Goal: Information Seeking & Learning: Learn about a topic

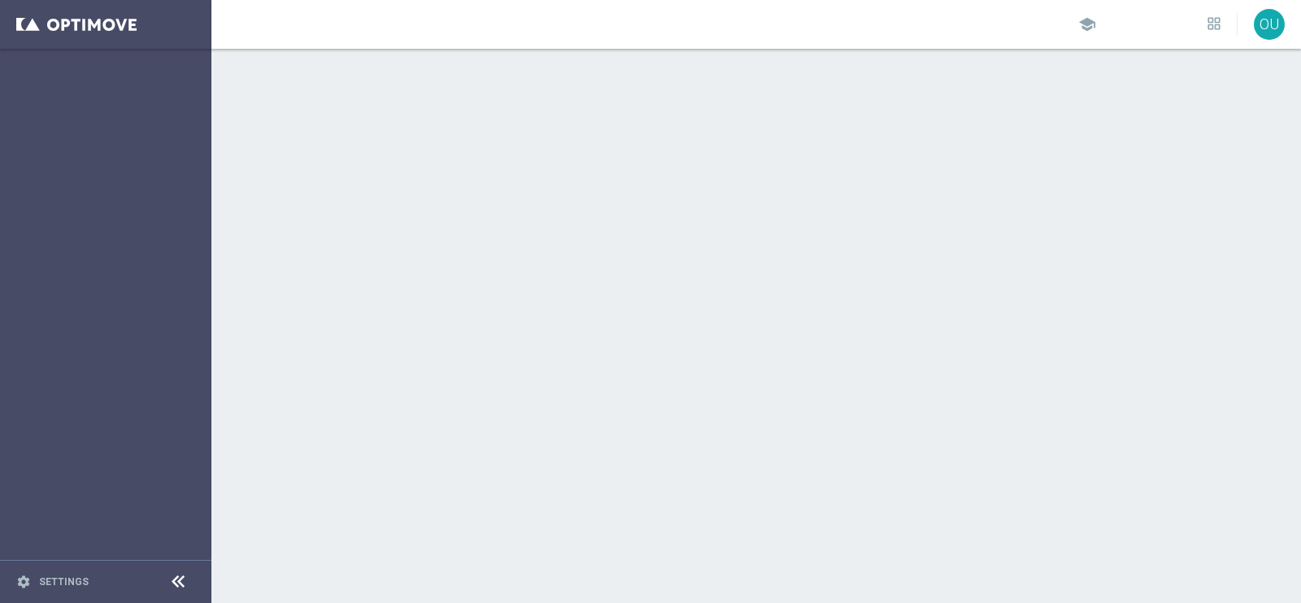
drag, startPoint x: 398, startPoint y: 190, endPoint x: 408, endPoint y: 190, distance: 9.8
click at [407, 190] on div at bounding box center [755, 326] width 1089 height 554
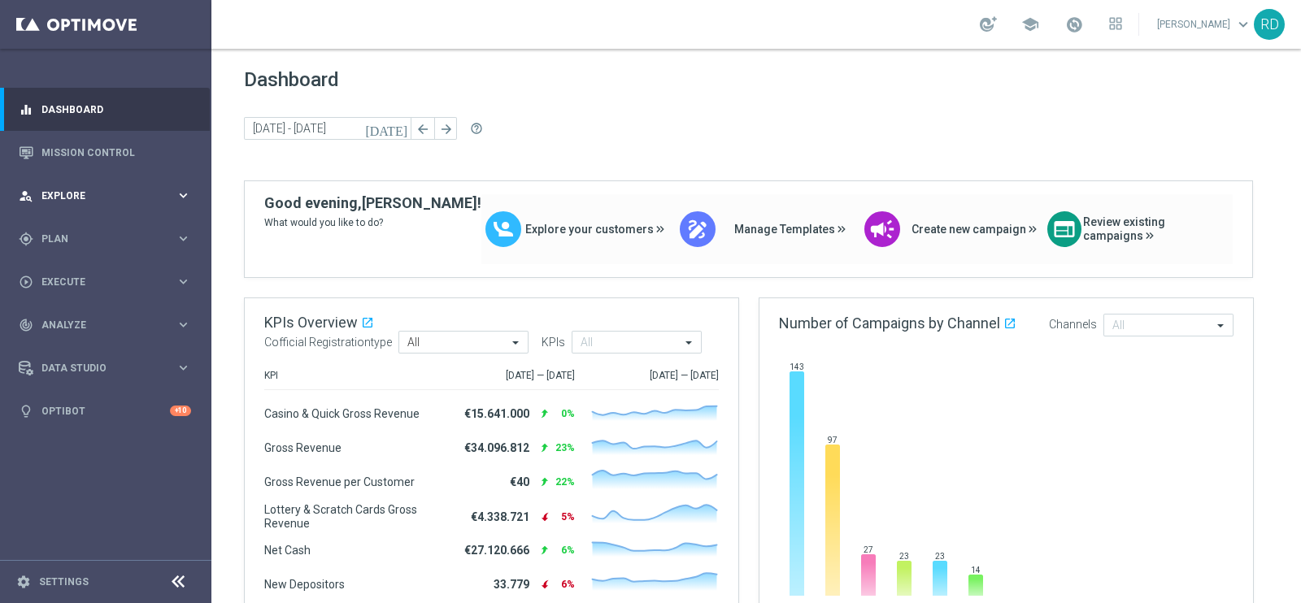
drag, startPoint x: 61, startPoint y: 197, endPoint x: 82, endPoint y: 196, distance: 21.2
click at [63, 197] on span "Explore" at bounding box center [108, 196] width 134 height 10
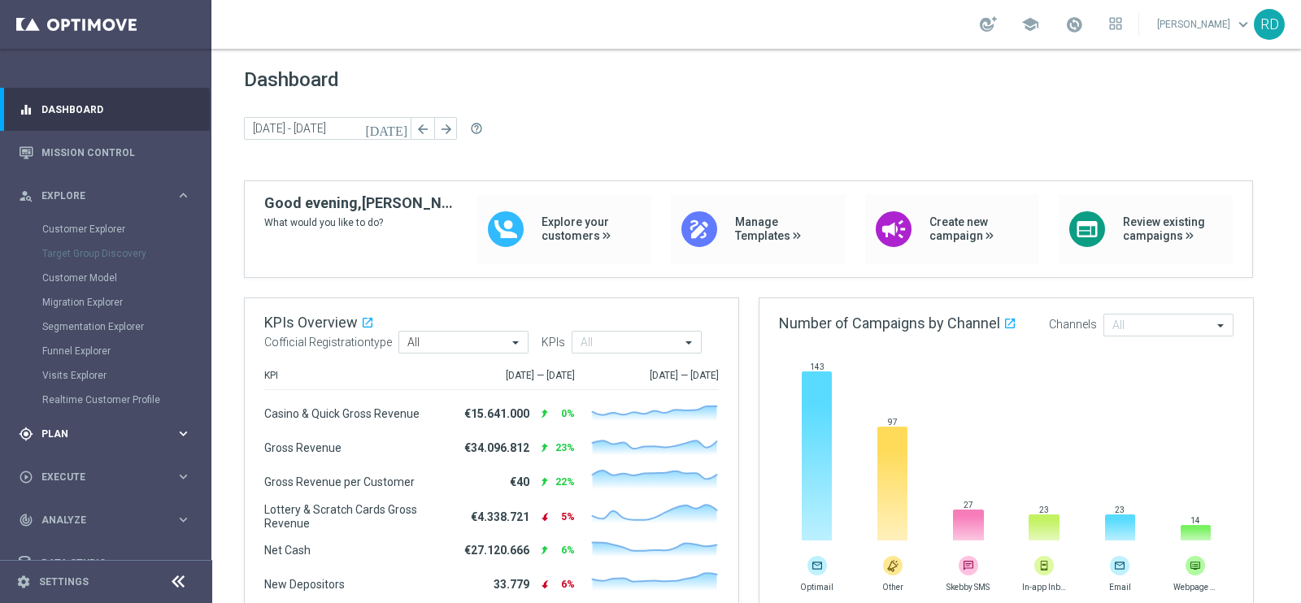
click at [46, 420] on div "gps_fixed Plan keyboard_arrow_right" at bounding box center [105, 433] width 210 height 43
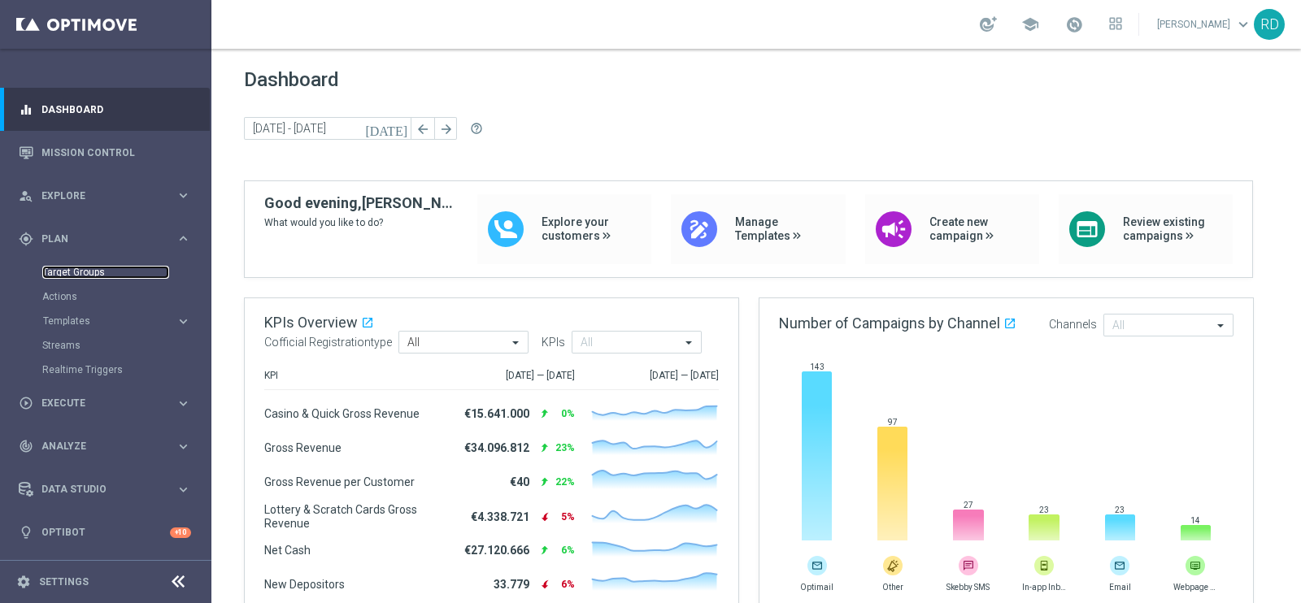
click at [76, 278] on link "Target Groups" at bounding box center [105, 272] width 127 height 13
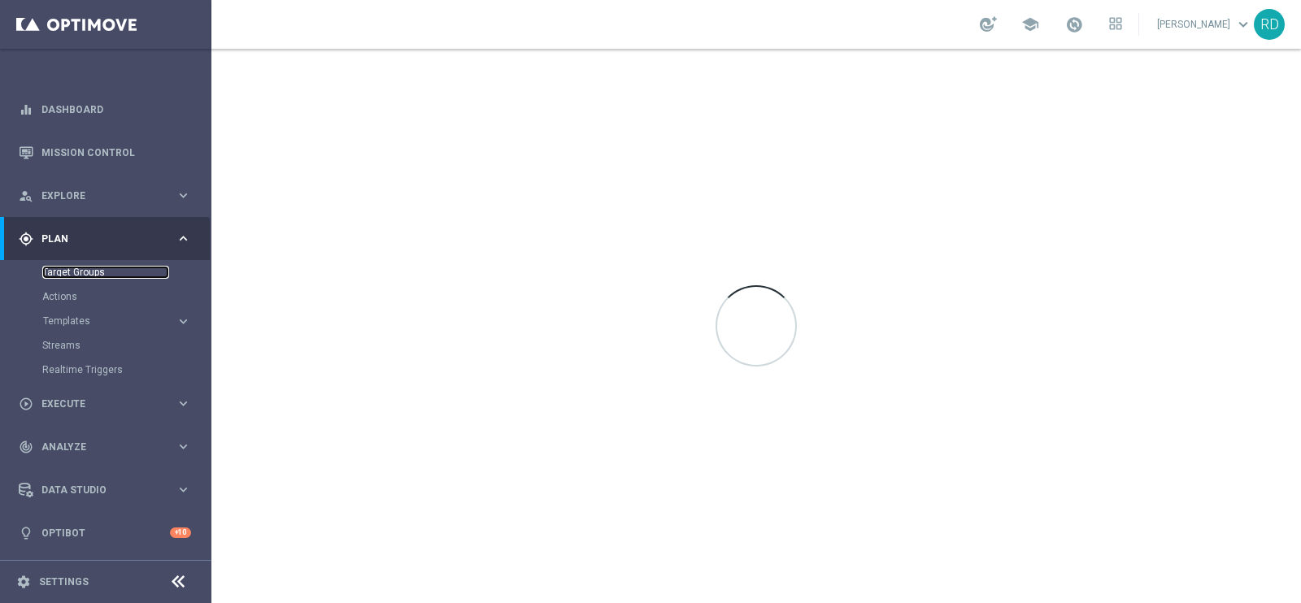
click at [90, 267] on link "Target Groups" at bounding box center [105, 272] width 127 height 13
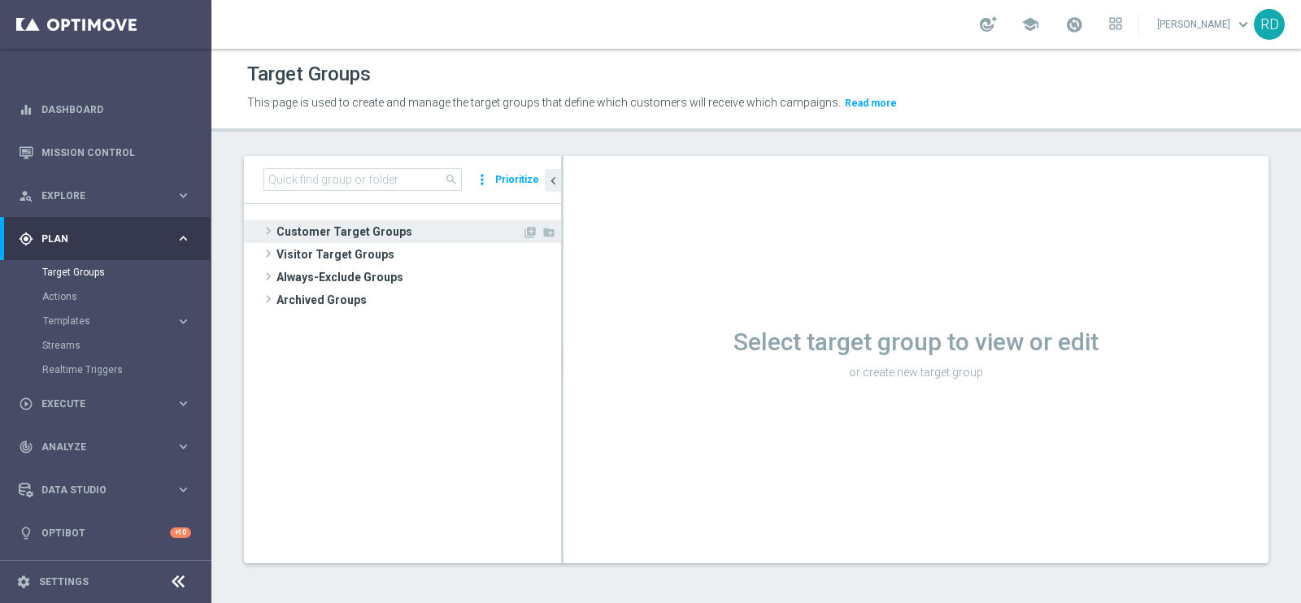
click at [275, 233] on span at bounding box center [268, 231] width 16 height 20
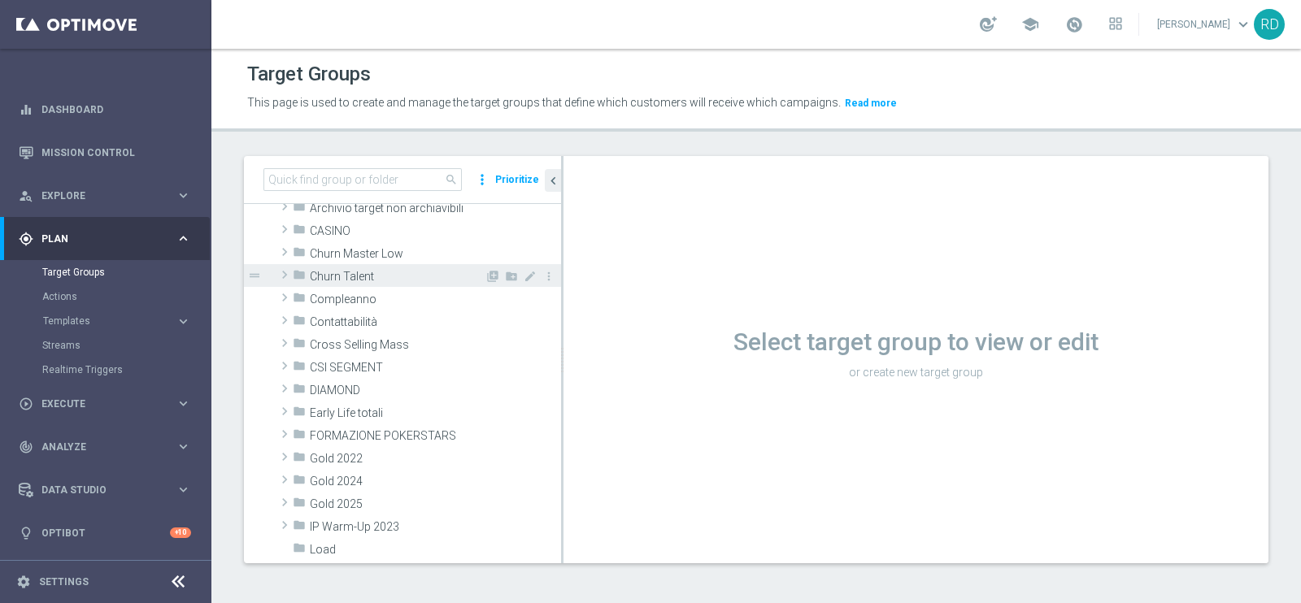
scroll to position [101, 0]
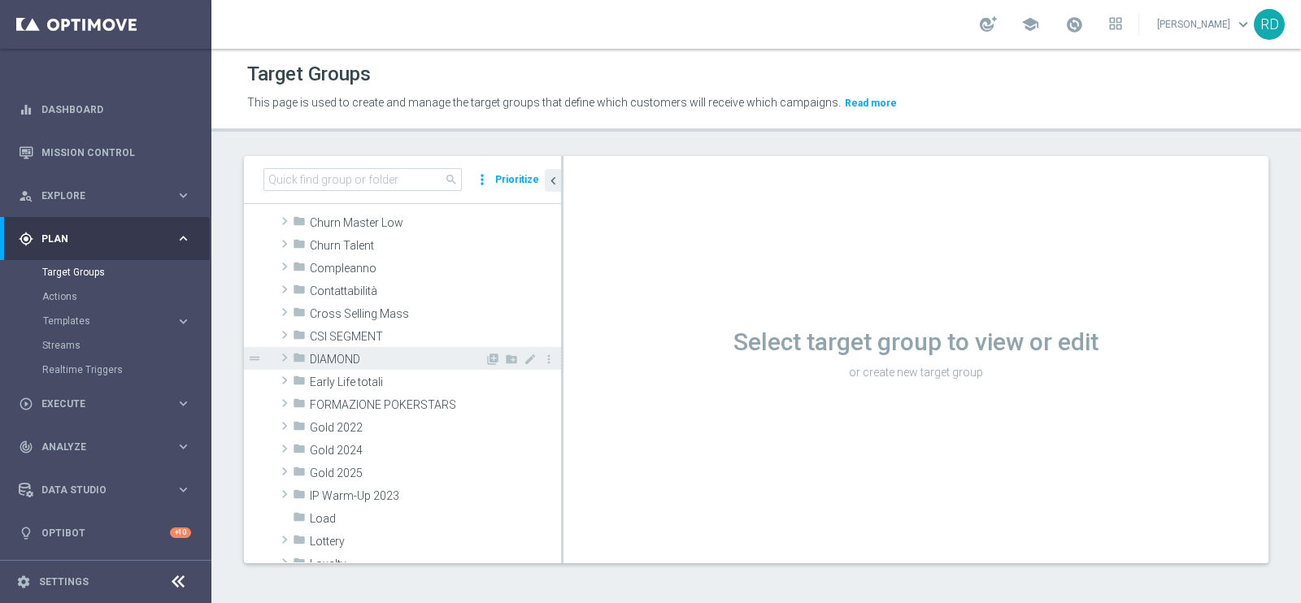
click at [306, 358] on div "folder DIAMOND" at bounding box center [389, 358] width 192 height 23
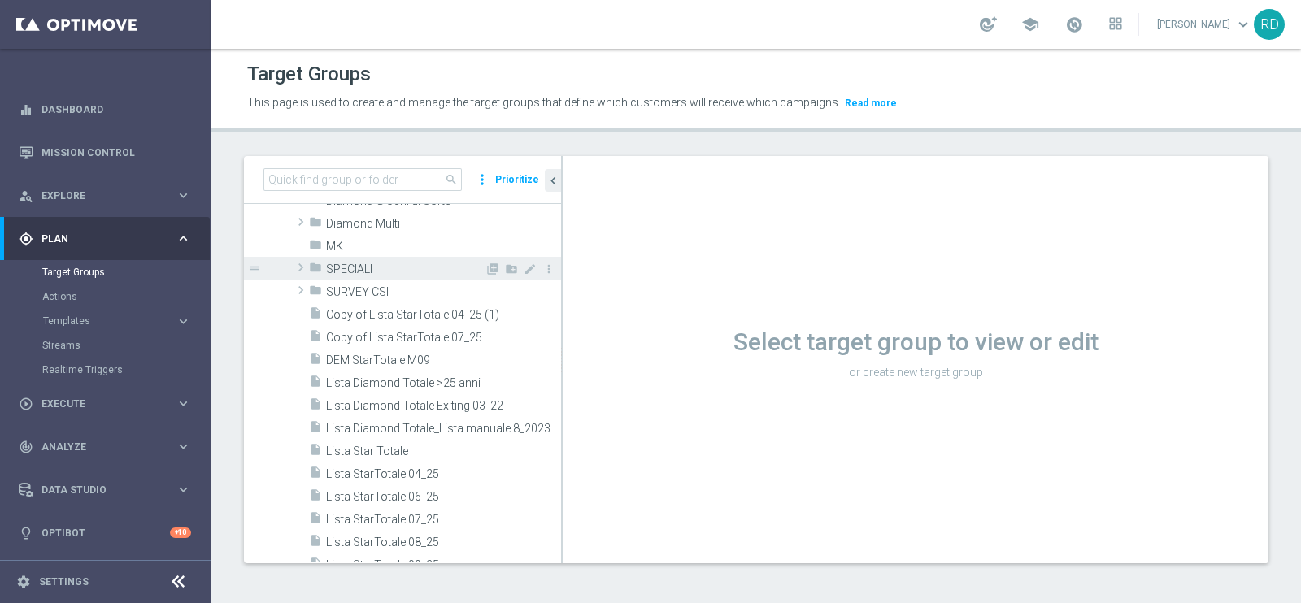
scroll to position [202, 0]
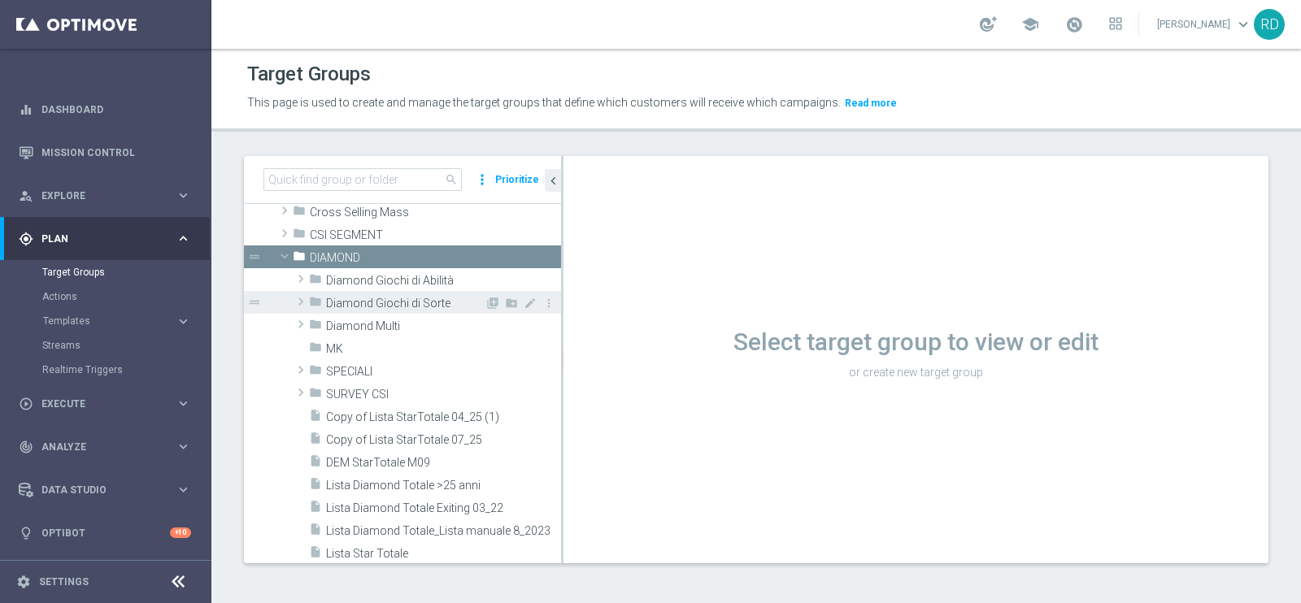
click at [437, 297] on span "Diamond Giochi di Sorte" at bounding box center [405, 304] width 159 height 14
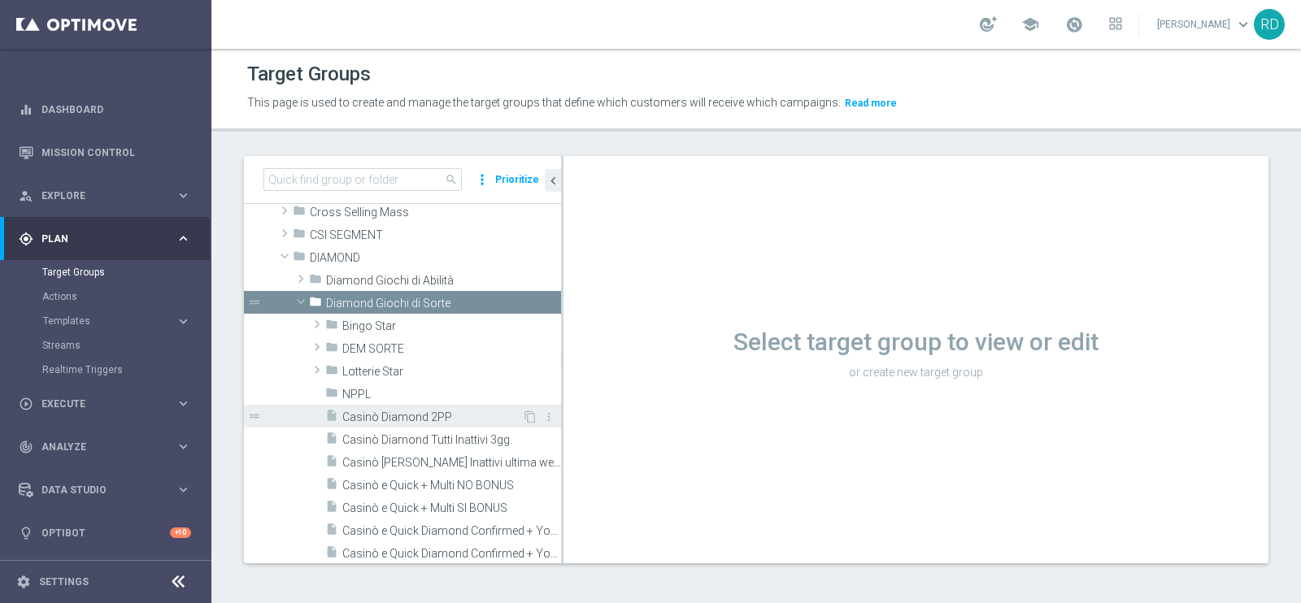
click at [408, 411] on span "Casinò Diamond 2PP" at bounding box center [432, 418] width 180 height 14
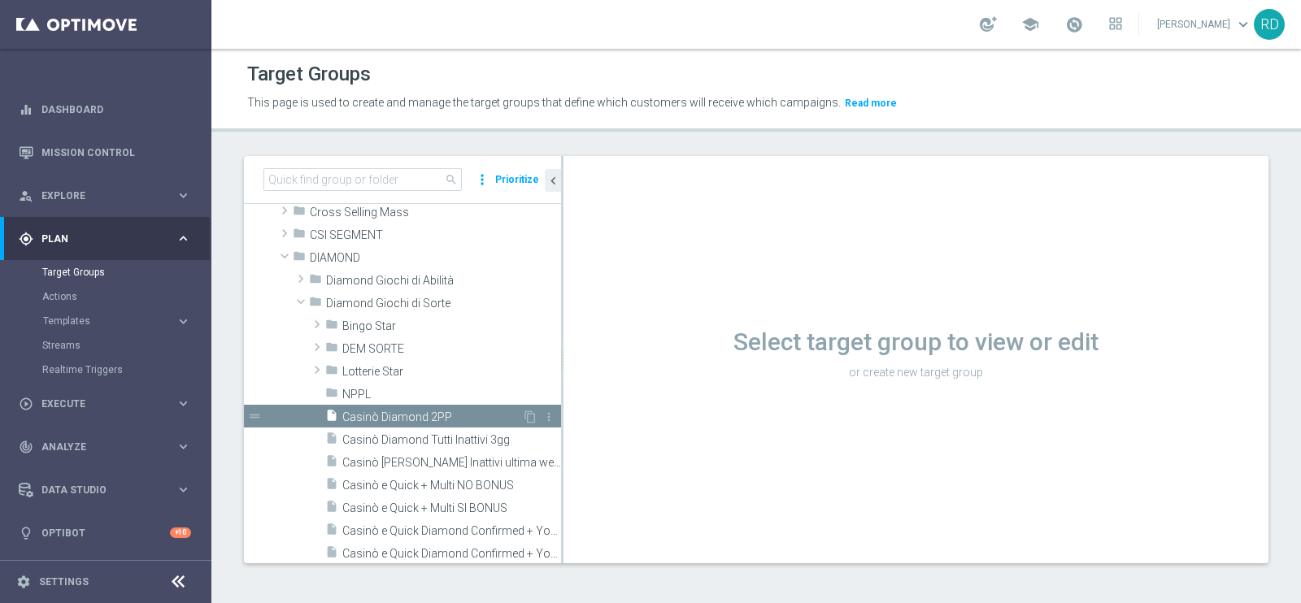
click at [409, 406] on div "insert_drive_file Casinò Diamond 2PP" at bounding box center [423, 416] width 197 height 23
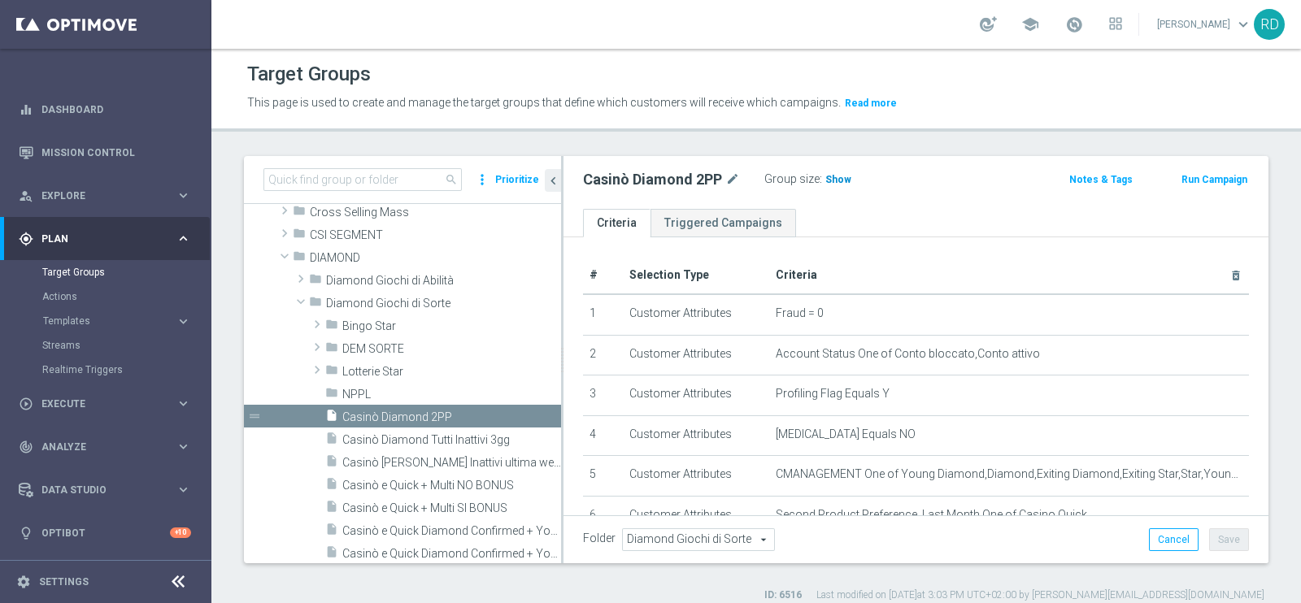
click at [832, 174] on span "Show" at bounding box center [838, 179] width 26 height 11
click at [833, 176] on span "752" at bounding box center [836, 181] width 20 height 15
click at [835, 175] on span "752" at bounding box center [836, 181] width 20 height 15
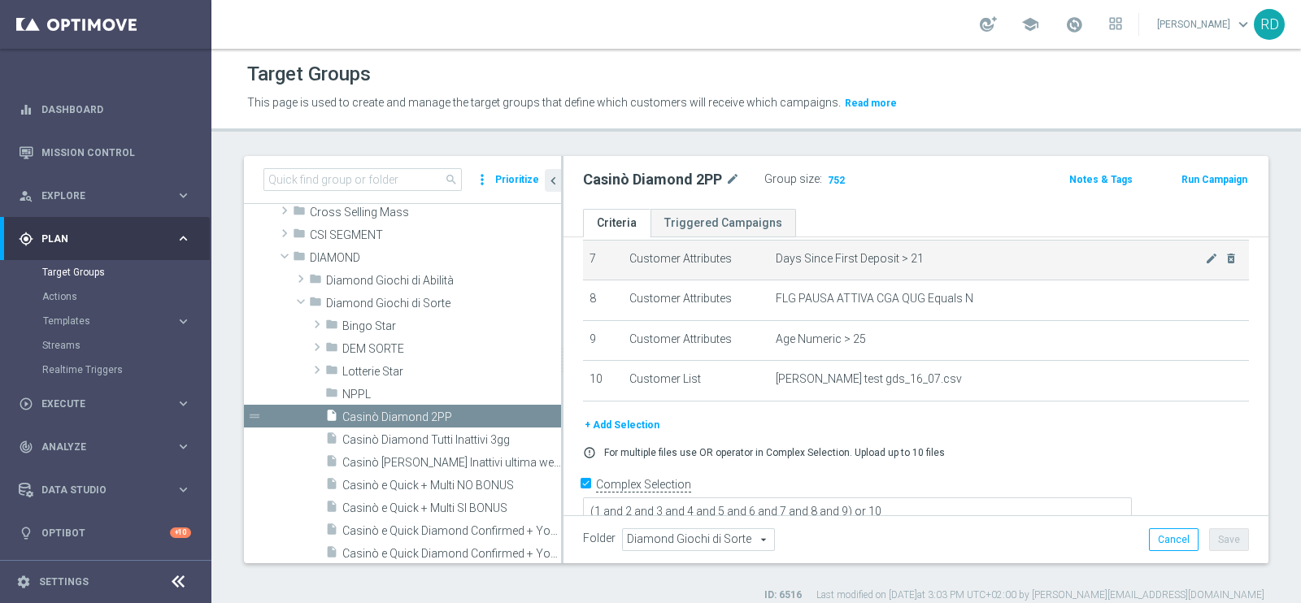
scroll to position [194, 0]
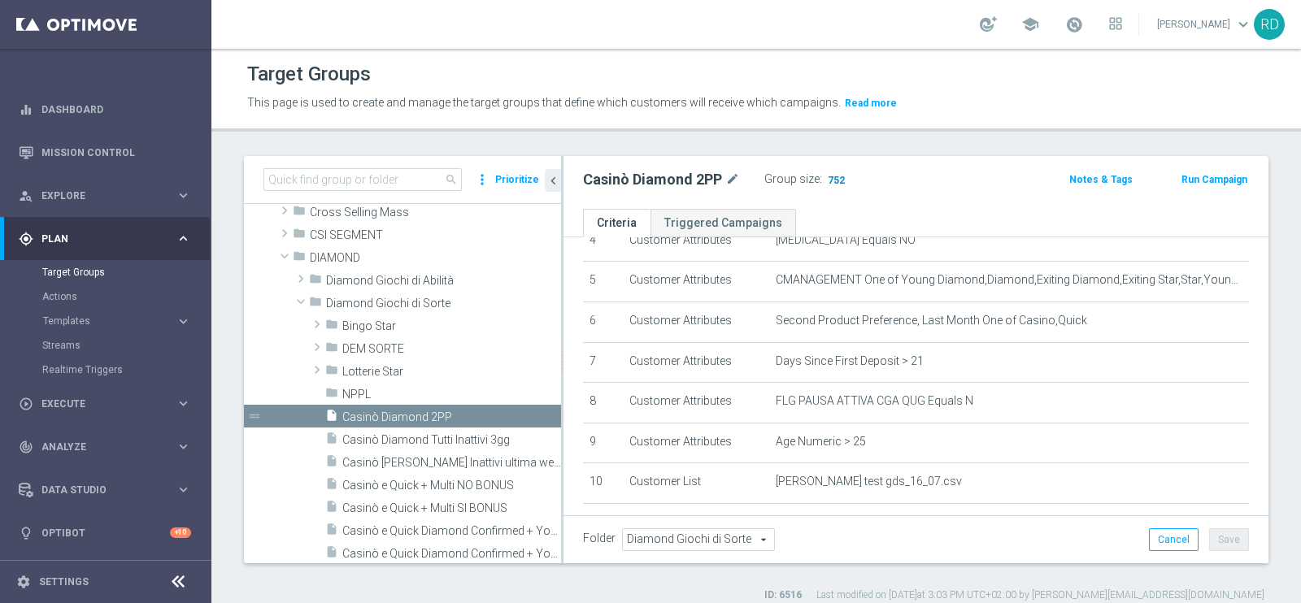
click at [837, 176] on span "752" at bounding box center [836, 181] width 20 height 15
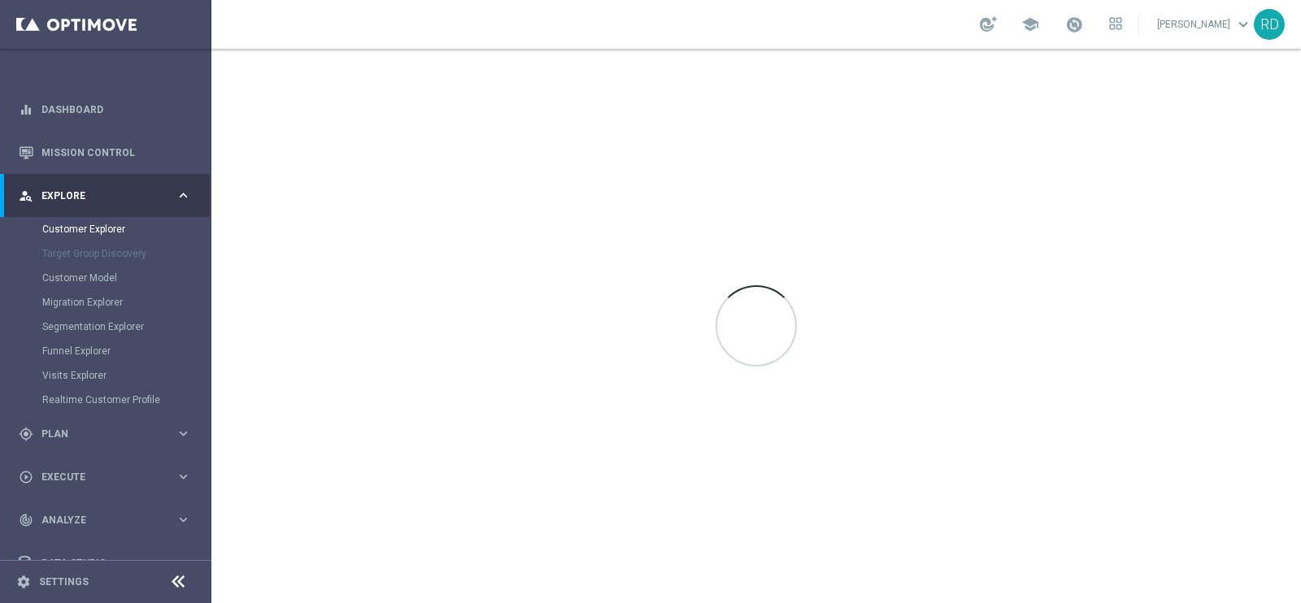
click at [750, 230] on div at bounding box center [755, 326] width 1089 height 554
click at [764, 225] on div at bounding box center [755, 326] width 1089 height 554
click at [91, 107] on link "Dashboard" at bounding box center [116, 109] width 150 height 43
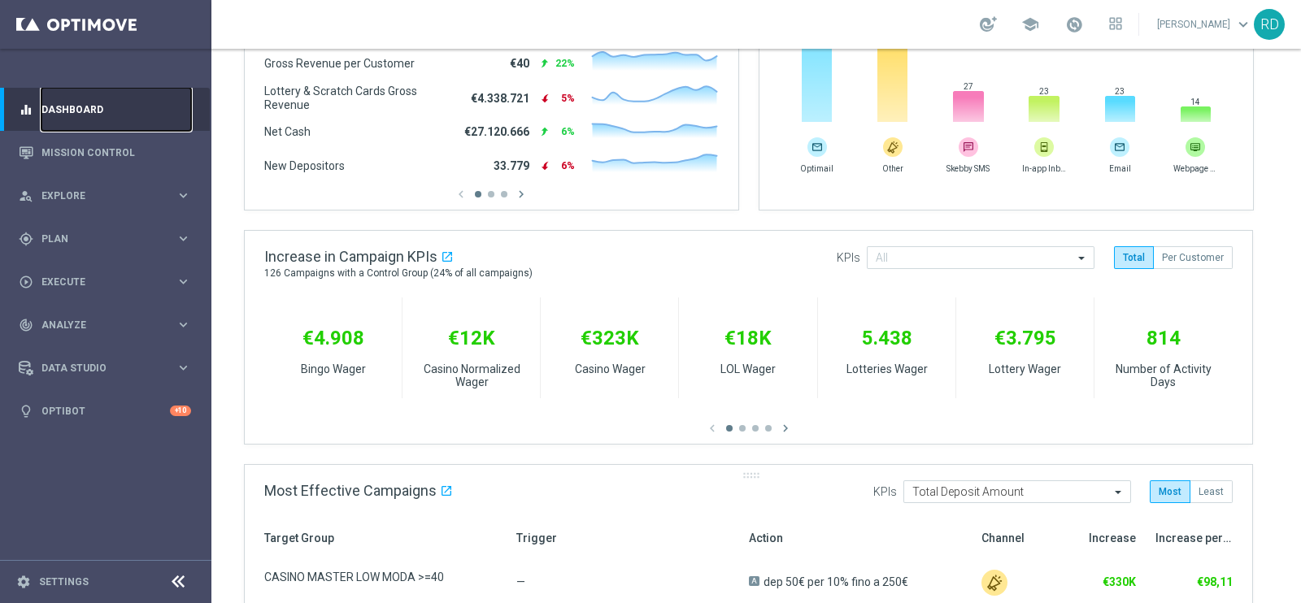
scroll to position [316, 0]
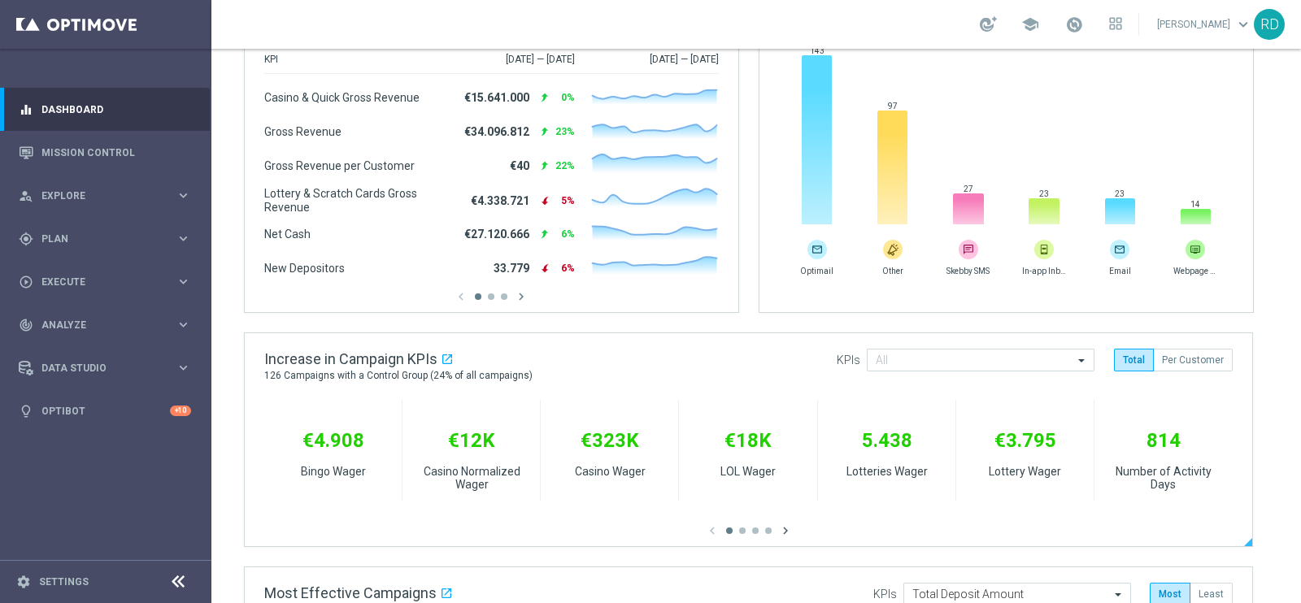
click at [789, 537] on icon "chevron_right" at bounding box center [785, 531] width 15 height 15
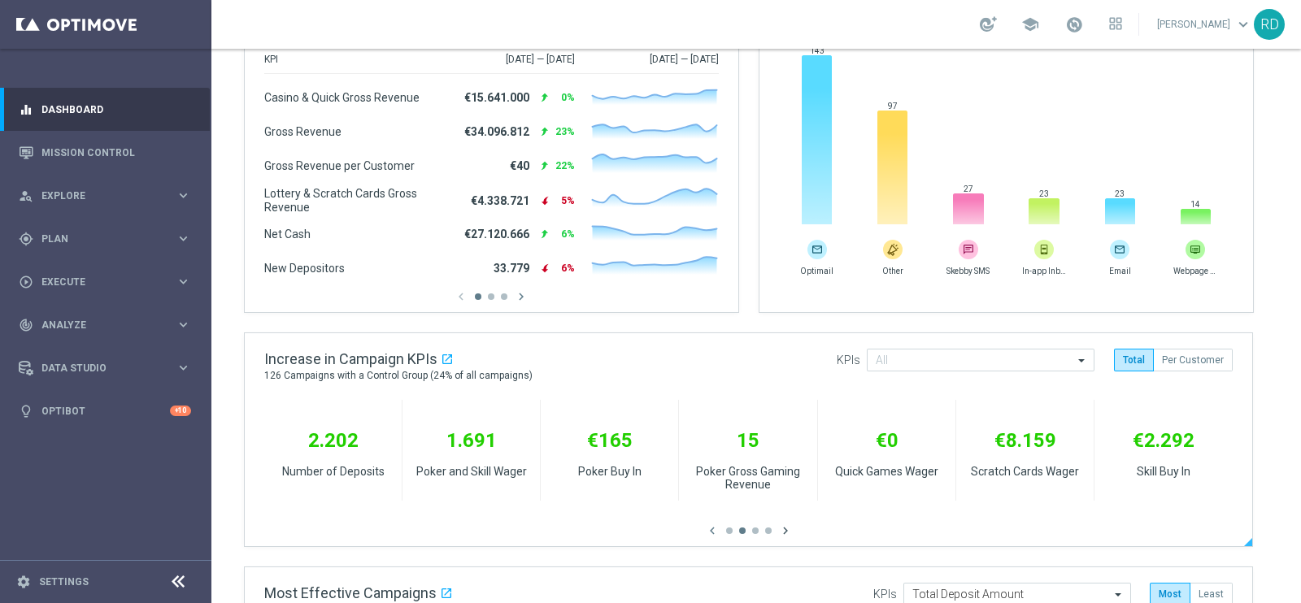
click at [789, 537] on icon "chevron_right" at bounding box center [785, 531] width 15 height 15
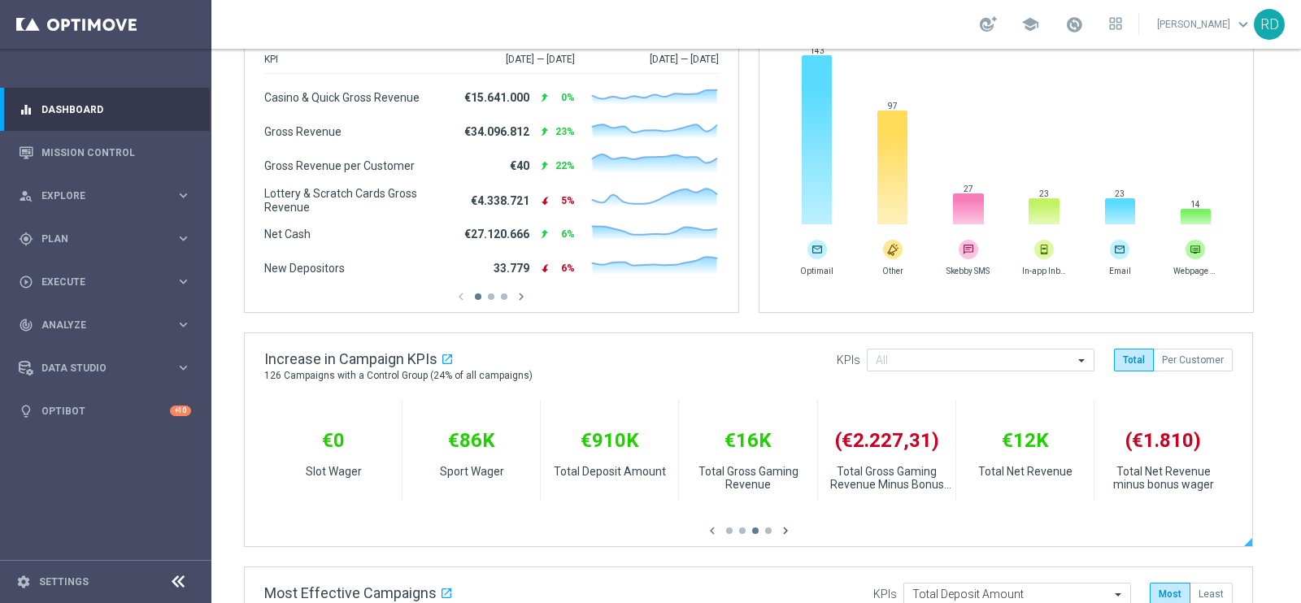
click at [789, 537] on icon "chevron_right" at bounding box center [785, 531] width 15 height 15
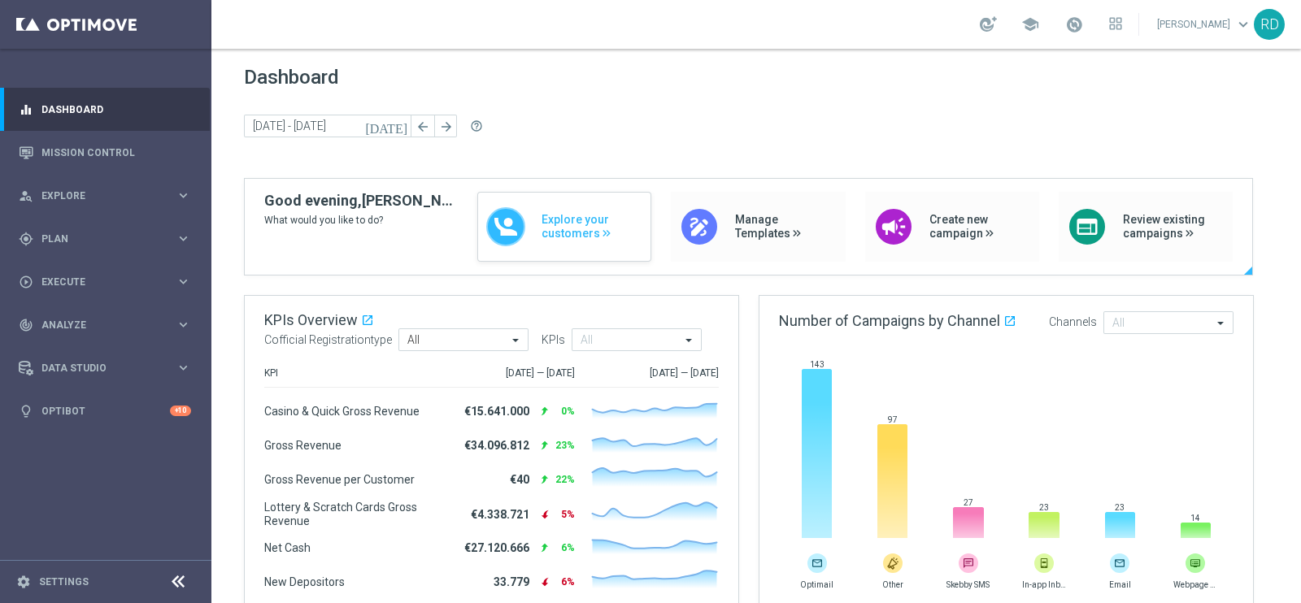
scroll to position [0, 0]
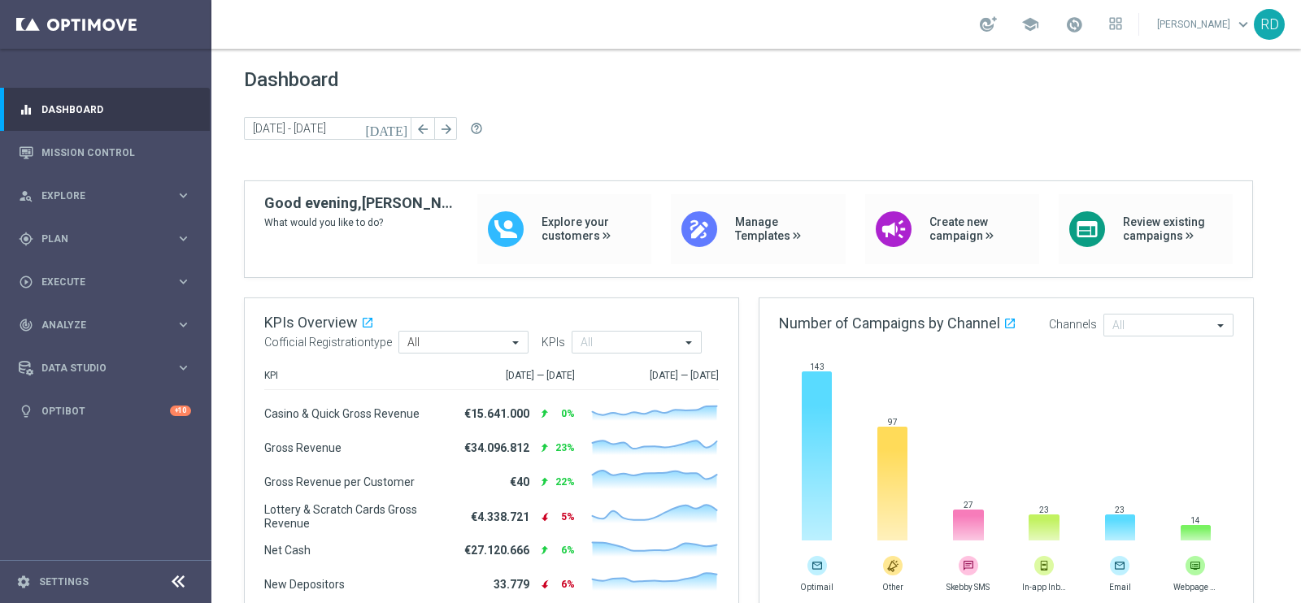
click at [404, 132] on icon "[DATE]" at bounding box center [387, 128] width 44 height 15
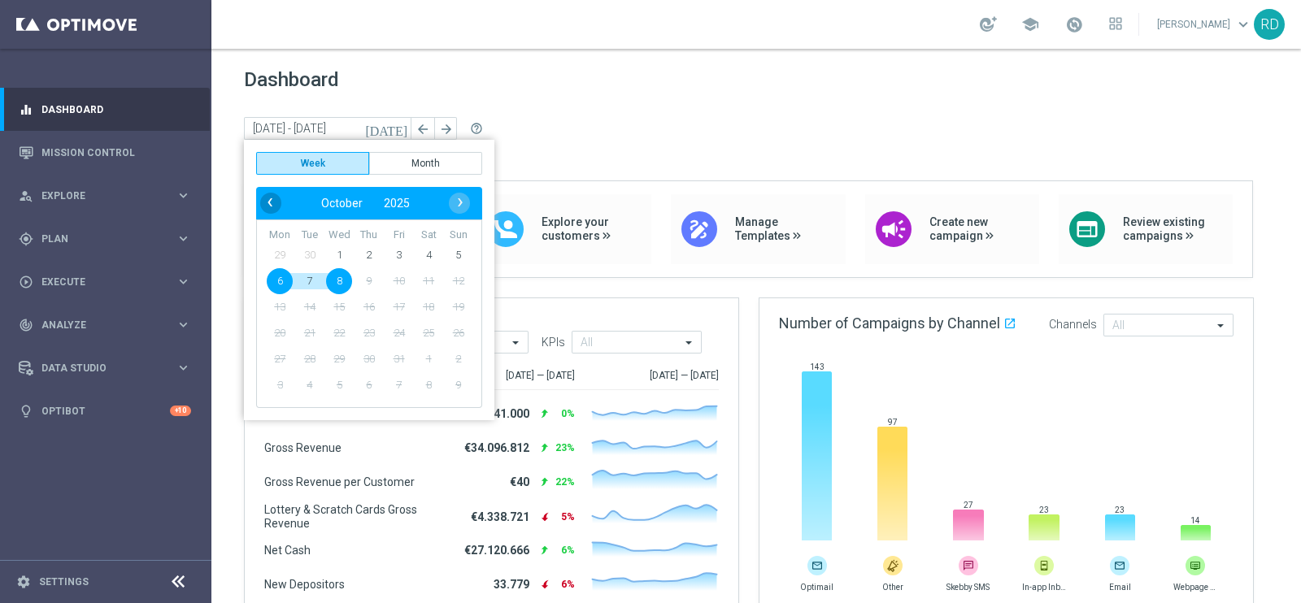
click at [272, 201] on span "‹" at bounding box center [269, 202] width 21 height 21
click at [274, 202] on span "‹" at bounding box center [269, 202] width 21 height 21
click at [272, 202] on span "‹" at bounding box center [269, 202] width 21 height 21
click at [268, 202] on span "‹" at bounding box center [269, 202] width 21 height 21
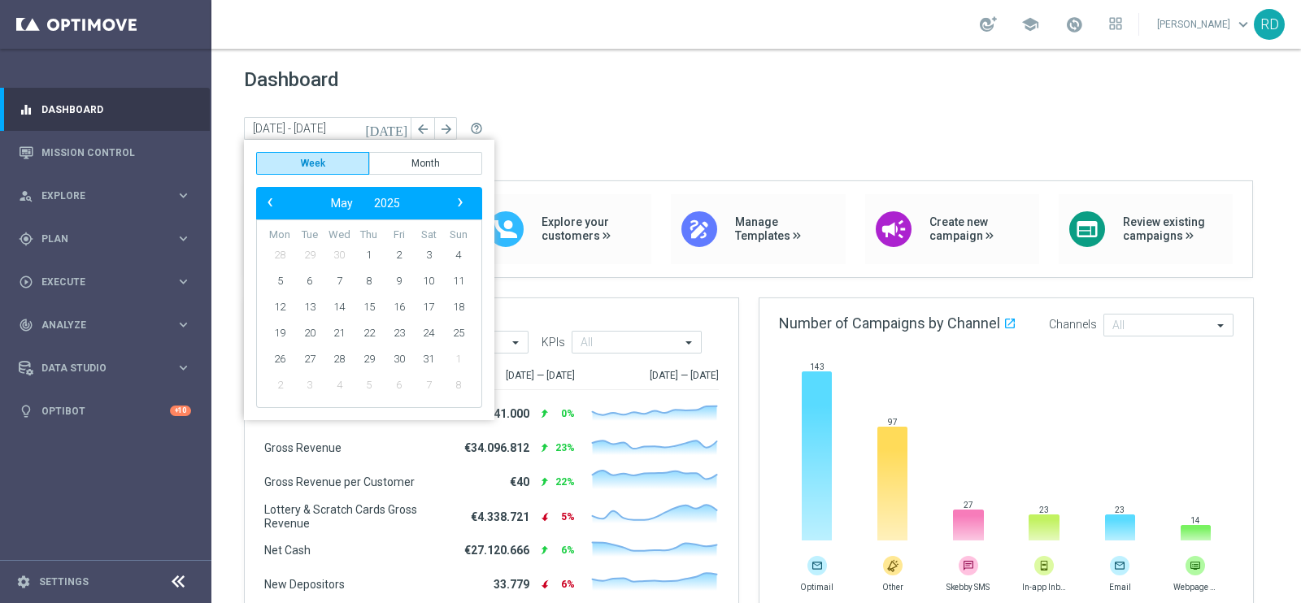
click at [268, 202] on span "‹" at bounding box center [269, 202] width 21 height 21
click at [270, 202] on span "‹" at bounding box center [269, 202] width 21 height 21
click at [339, 254] on span "1" at bounding box center [339, 255] width 26 height 26
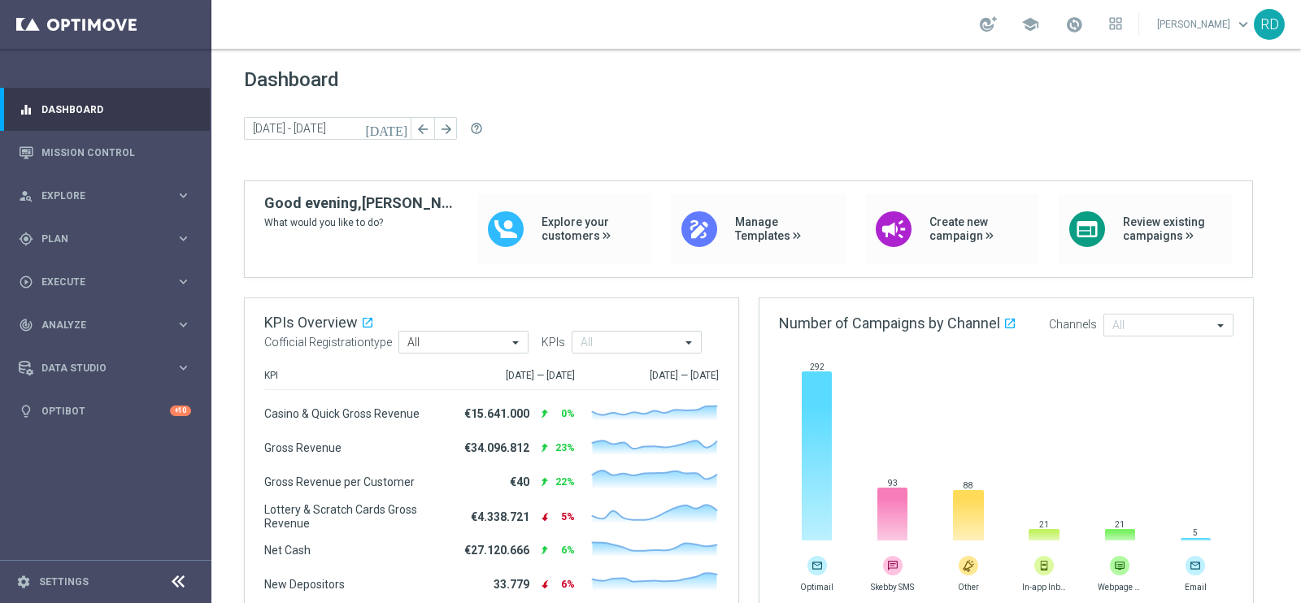
click at [397, 125] on icon "[DATE]" at bounding box center [387, 128] width 44 height 15
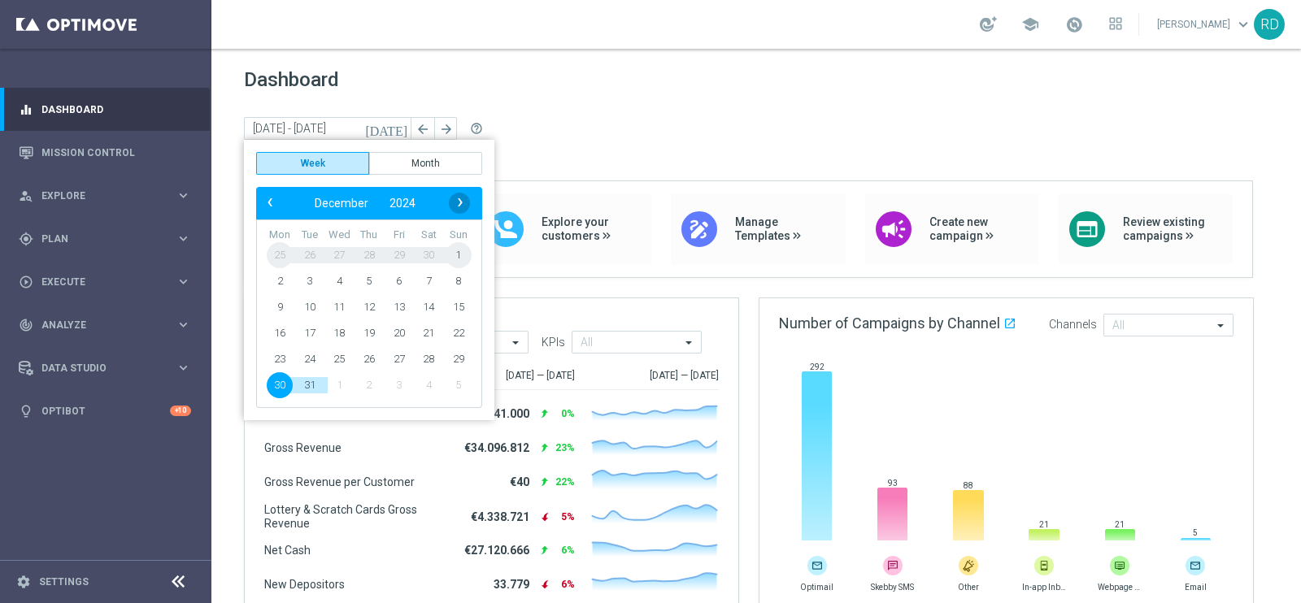
click at [462, 211] on span "›" at bounding box center [460, 202] width 21 height 21
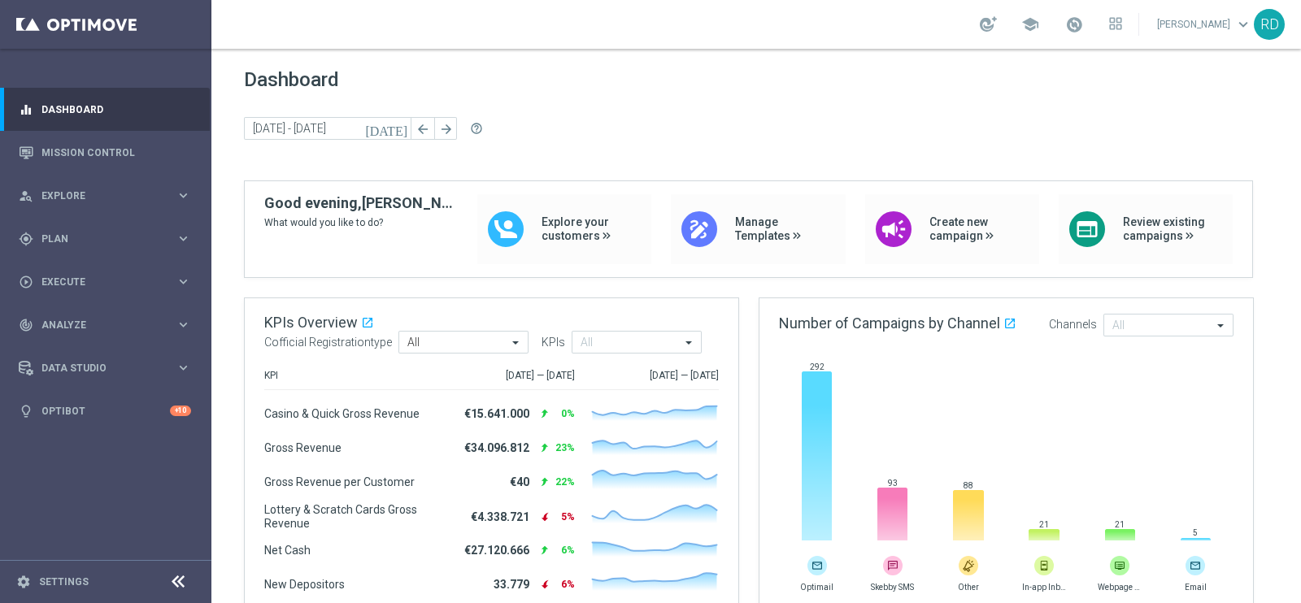
click at [399, 125] on icon "[DATE]" at bounding box center [387, 128] width 44 height 15
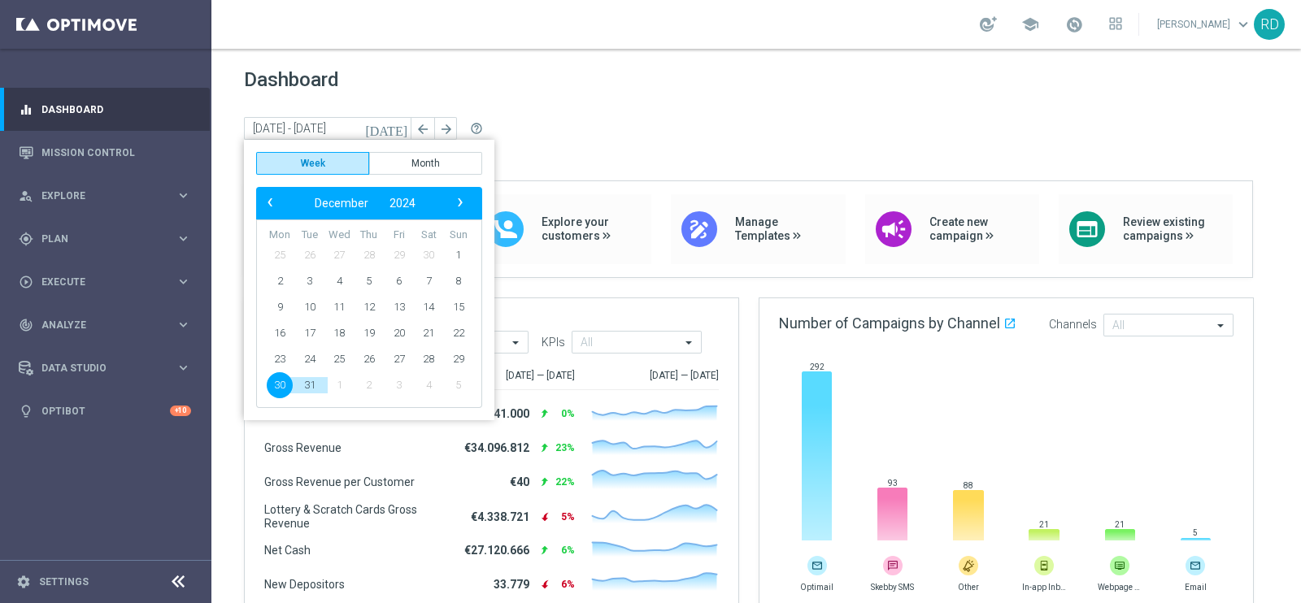
click at [403, 132] on icon "[DATE]" at bounding box center [387, 128] width 44 height 15
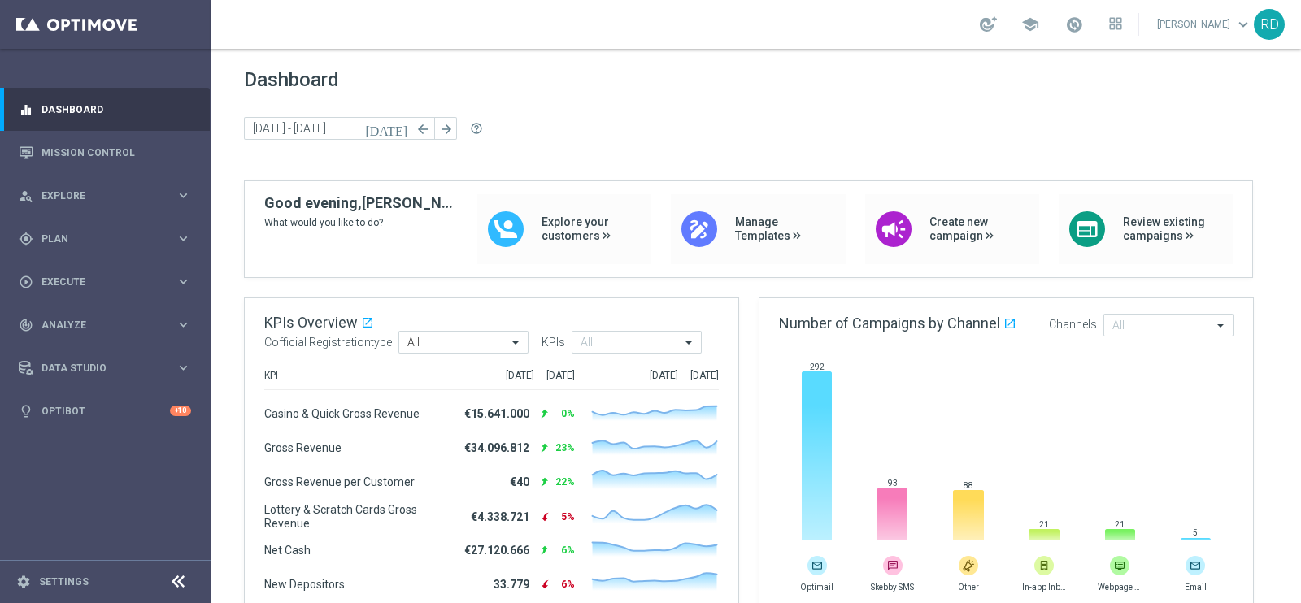
click at [402, 132] on icon "[DATE]" at bounding box center [387, 128] width 44 height 15
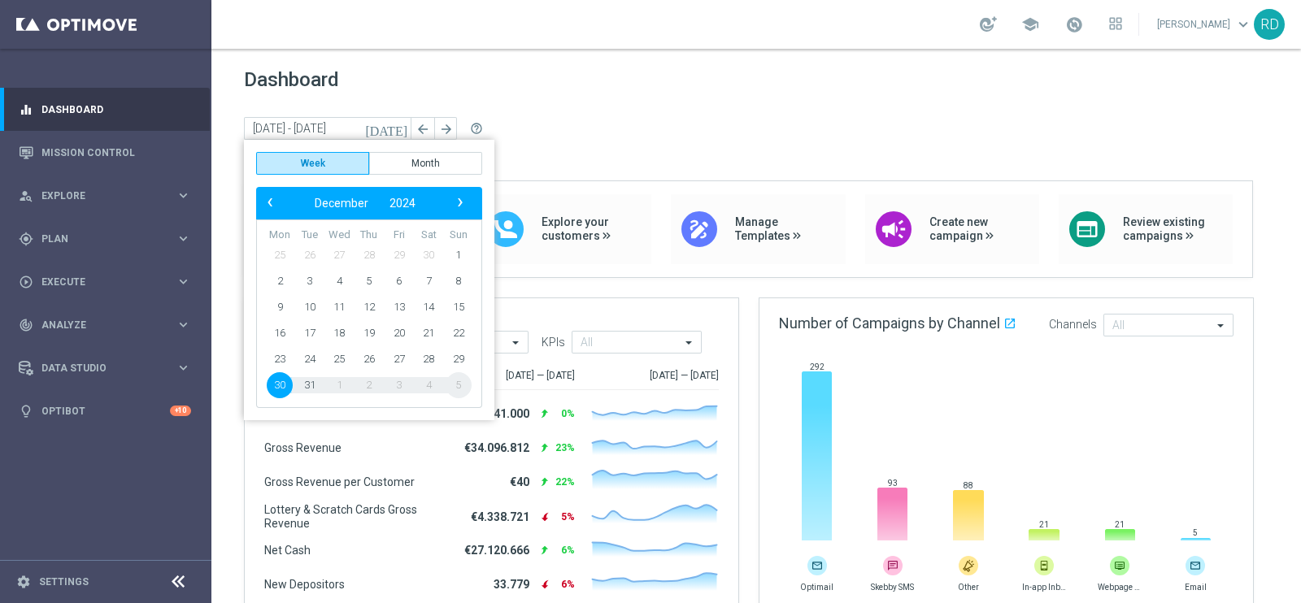
click at [341, 386] on span "1" at bounding box center [339, 385] width 26 height 26
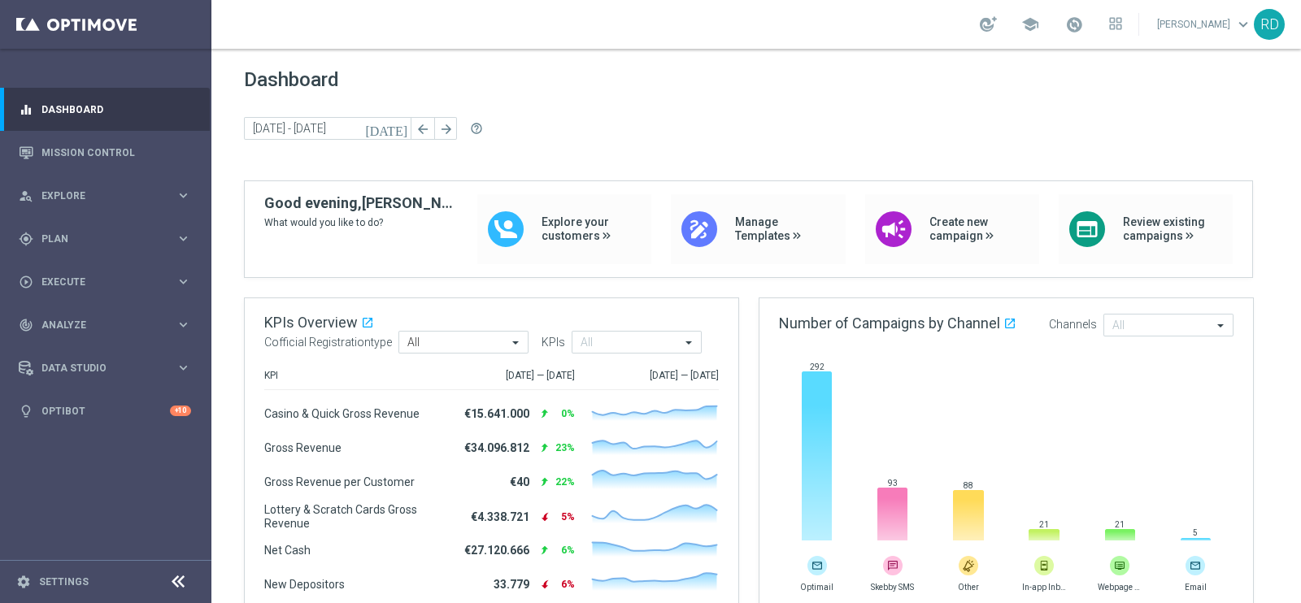
click at [401, 121] on icon "[DATE]" at bounding box center [387, 128] width 44 height 15
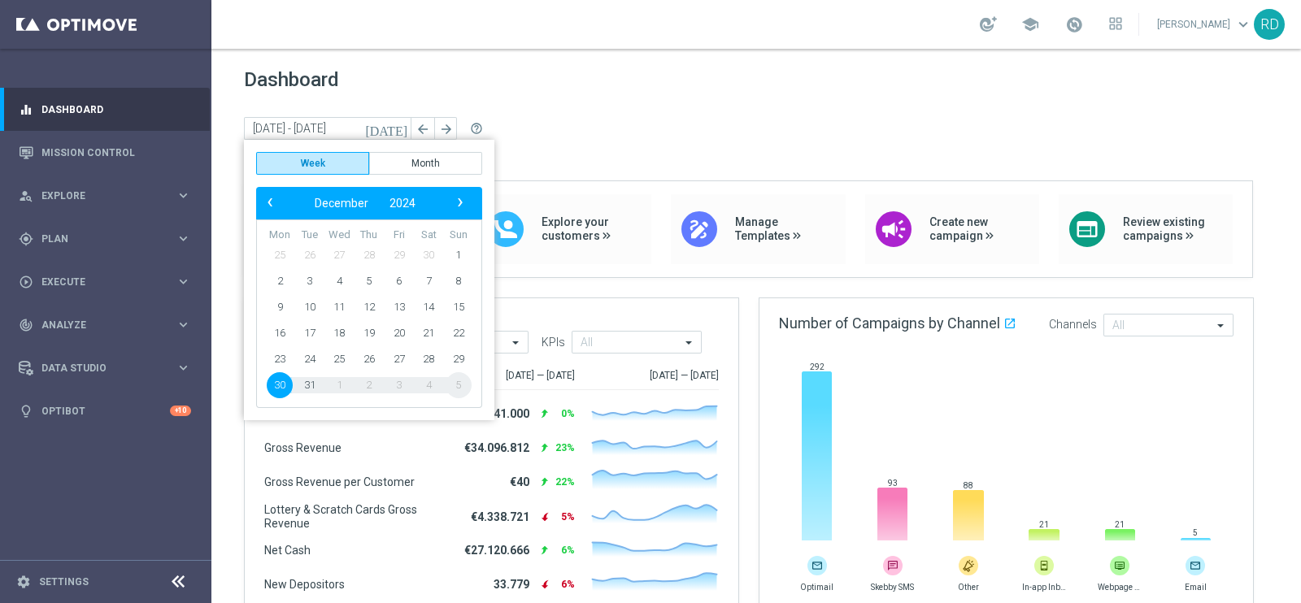
click at [429, 380] on span "4" at bounding box center [428, 385] width 26 height 26
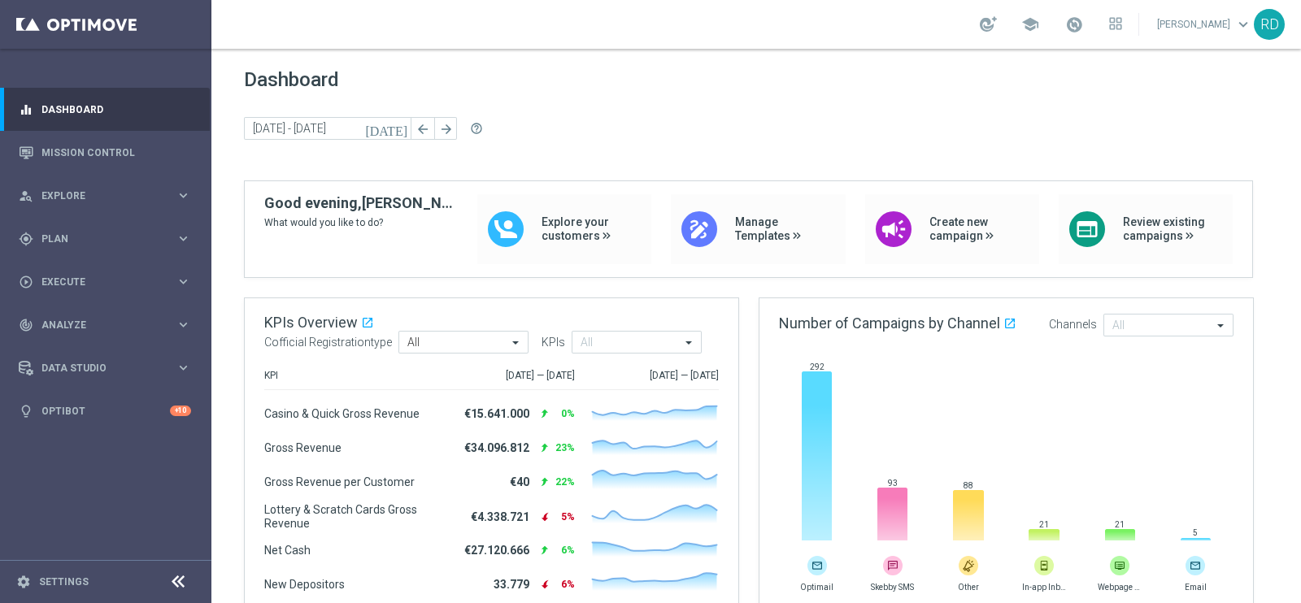
click at [402, 132] on icon "[DATE]" at bounding box center [387, 128] width 44 height 15
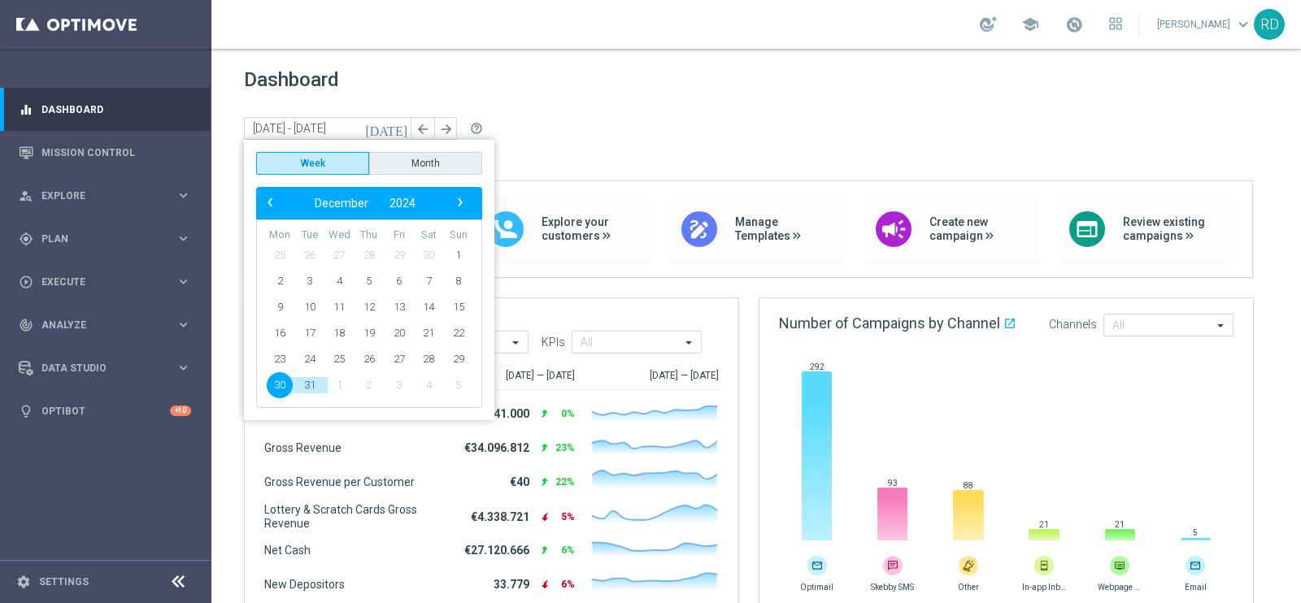
click at [414, 160] on button "Month" at bounding box center [425, 163] width 113 height 23
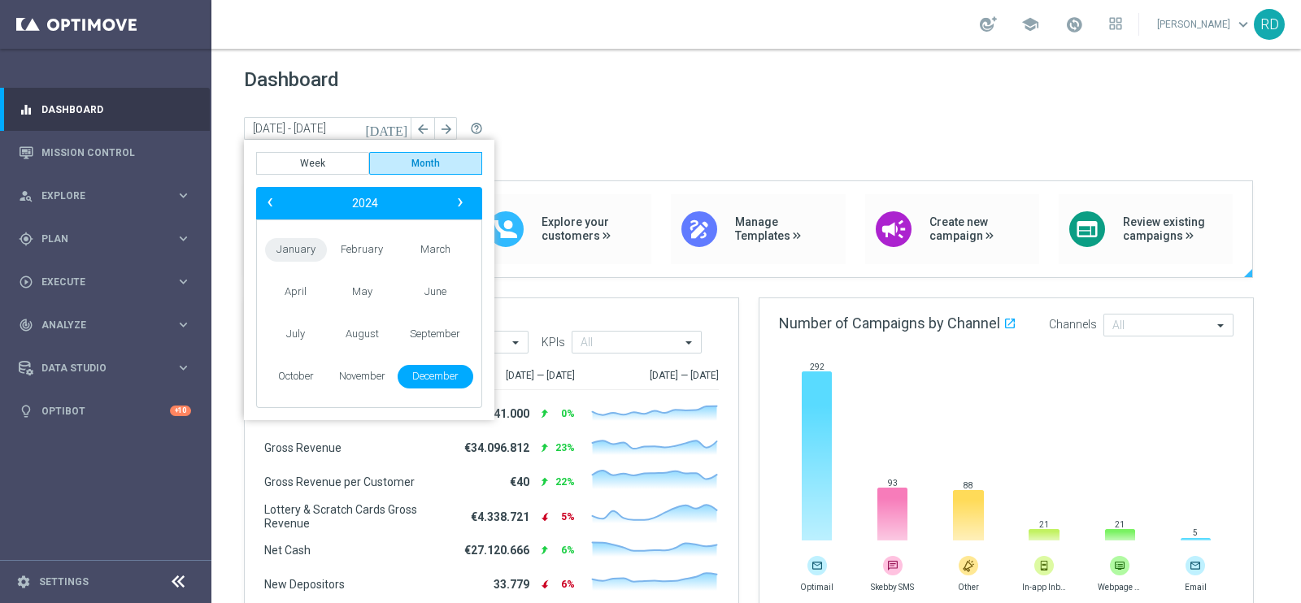
click at [295, 250] on span "January" at bounding box center [296, 250] width 62 height 24
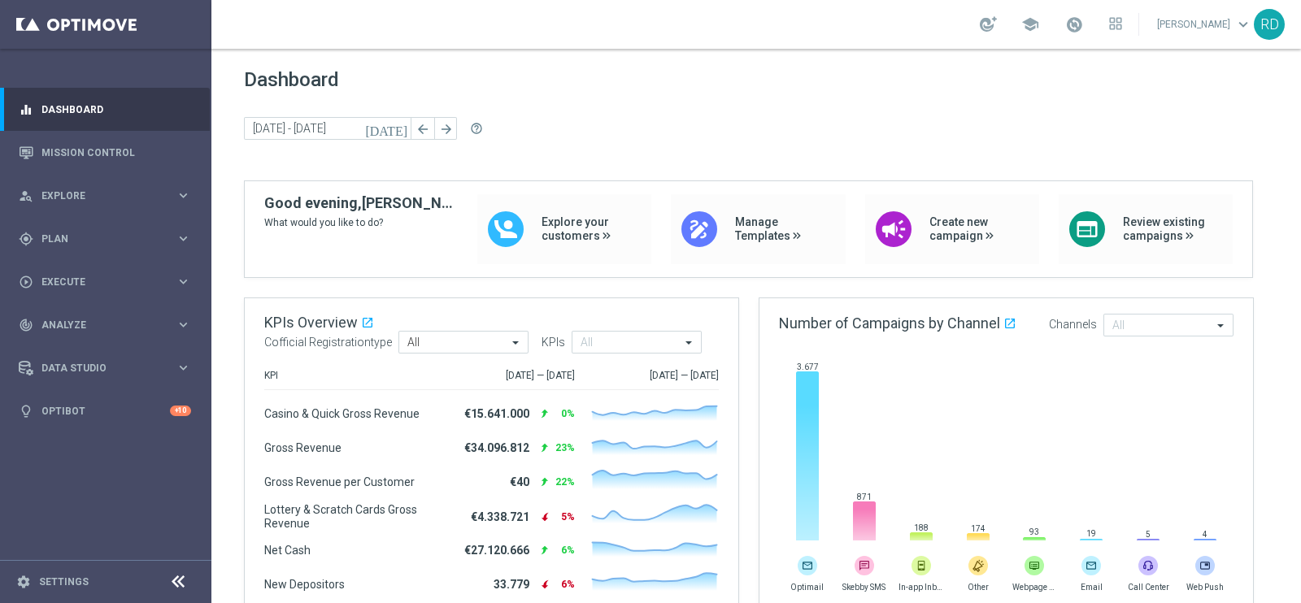
click at [402, 124] on icon "[DATE]" at bounding box center [387, 128] width 44 height 15
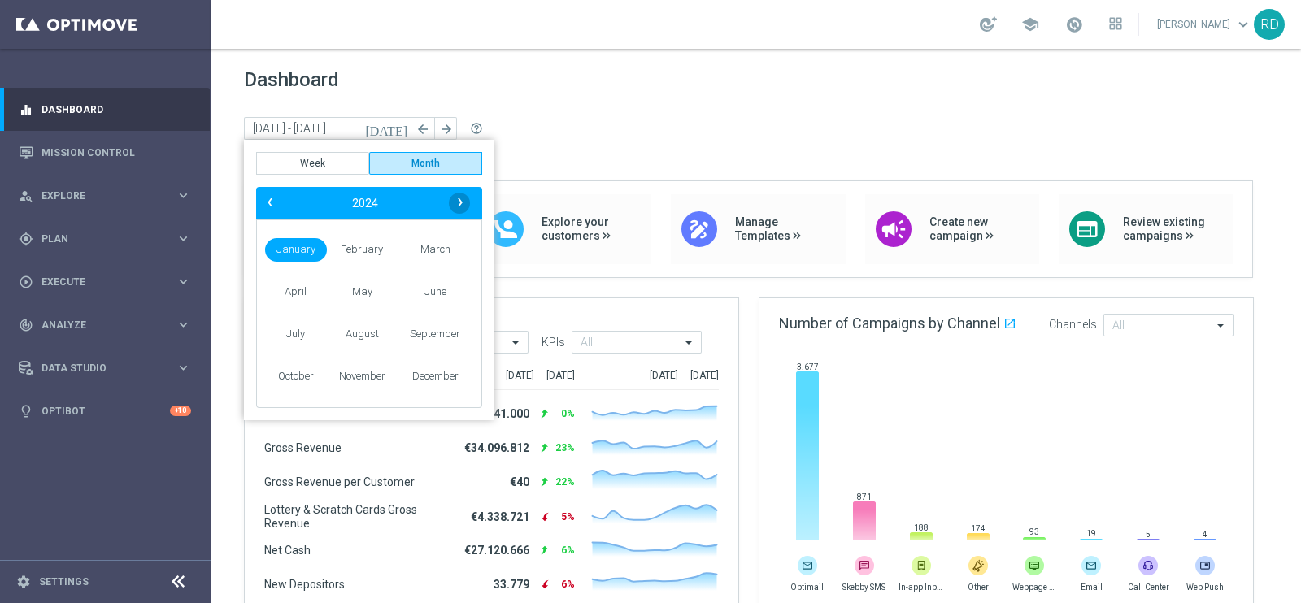
click at [456, 196] on span "›" at bounding box center [460, 202] width 21 height 21
click at [300, 246] on span "January" at bounding box center [296, 250] width 62 height 24
type input "01 Jan 2025 - 31 Jan 2025"
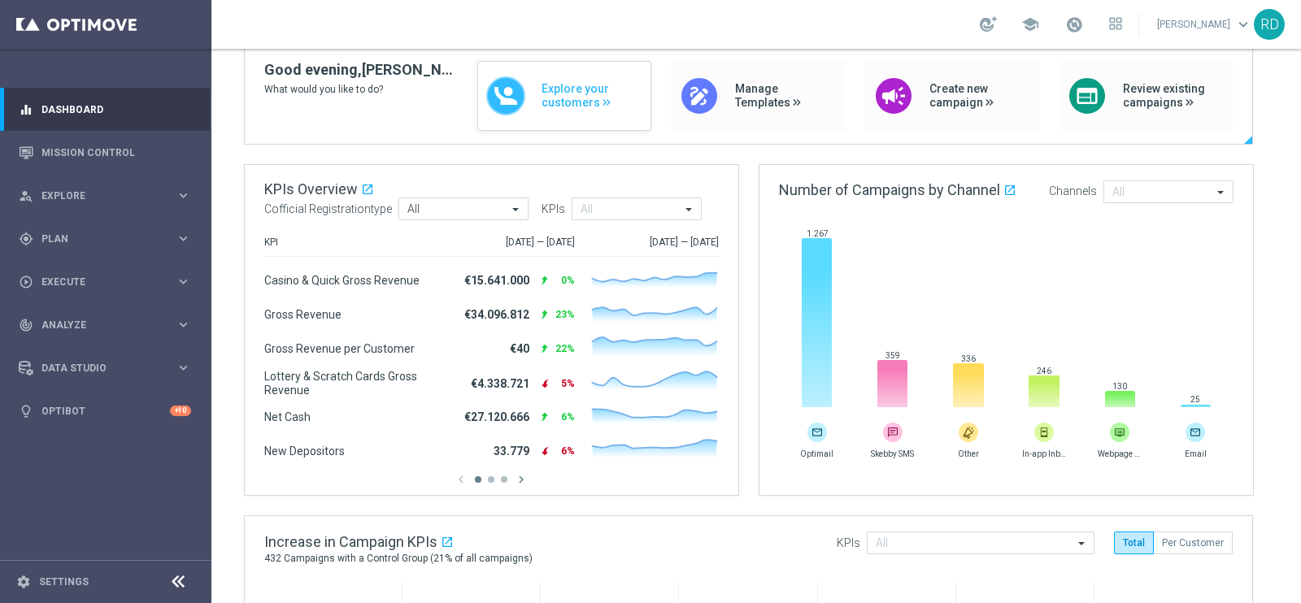
scroll to position [101, 0]
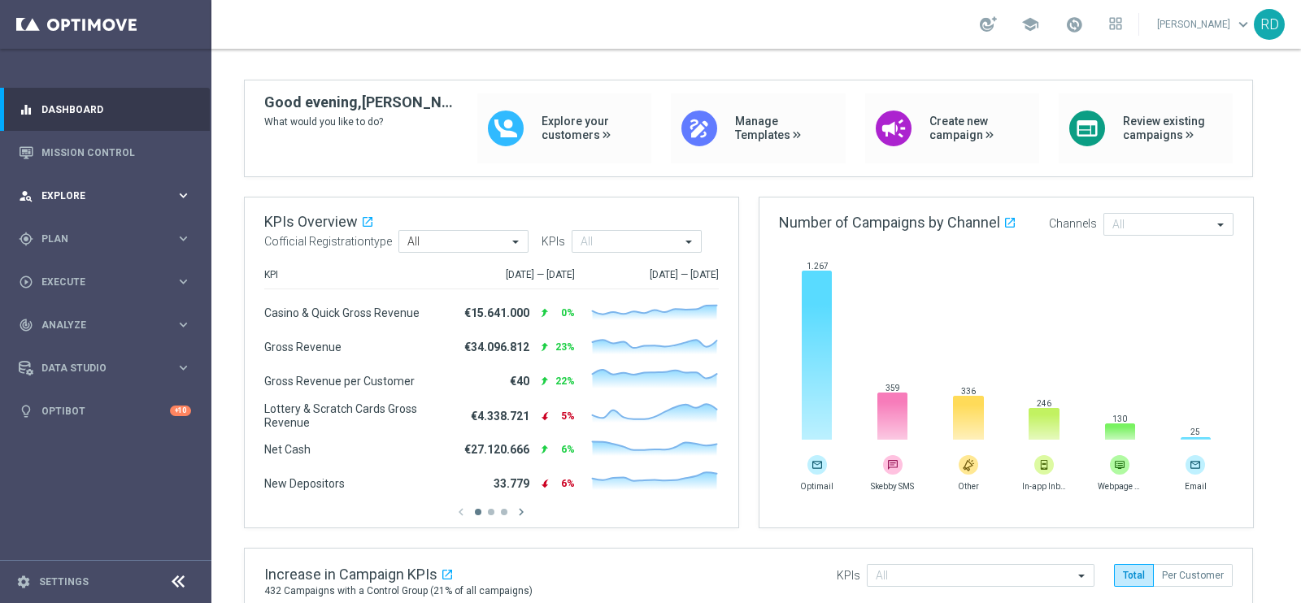
drag, startPoint x: 175, startPoint y: 195, endPoint x: 183, endPoint y: 200, distance: 9.5
click at [180, 199] on button "person_search Explore keyboard_arrow_right" at bounding box center [105, 195] width 174 height 13
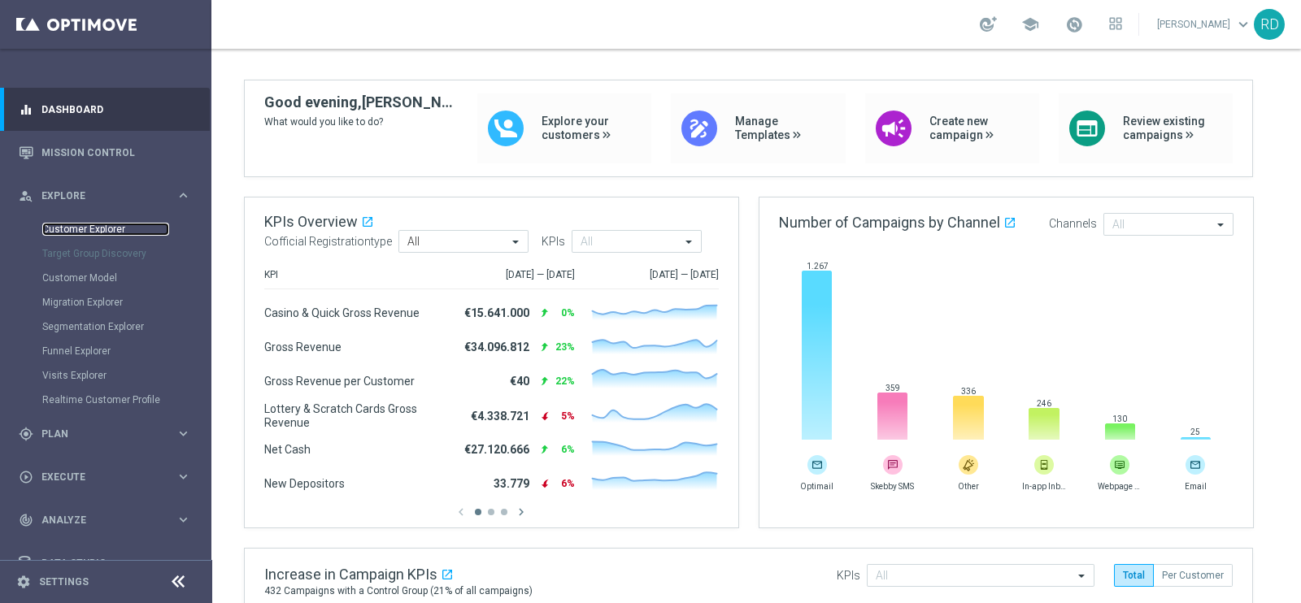
click at [100, 229] on link "Customer Explorer" at bounding box center [105, 229] width 127 height 13
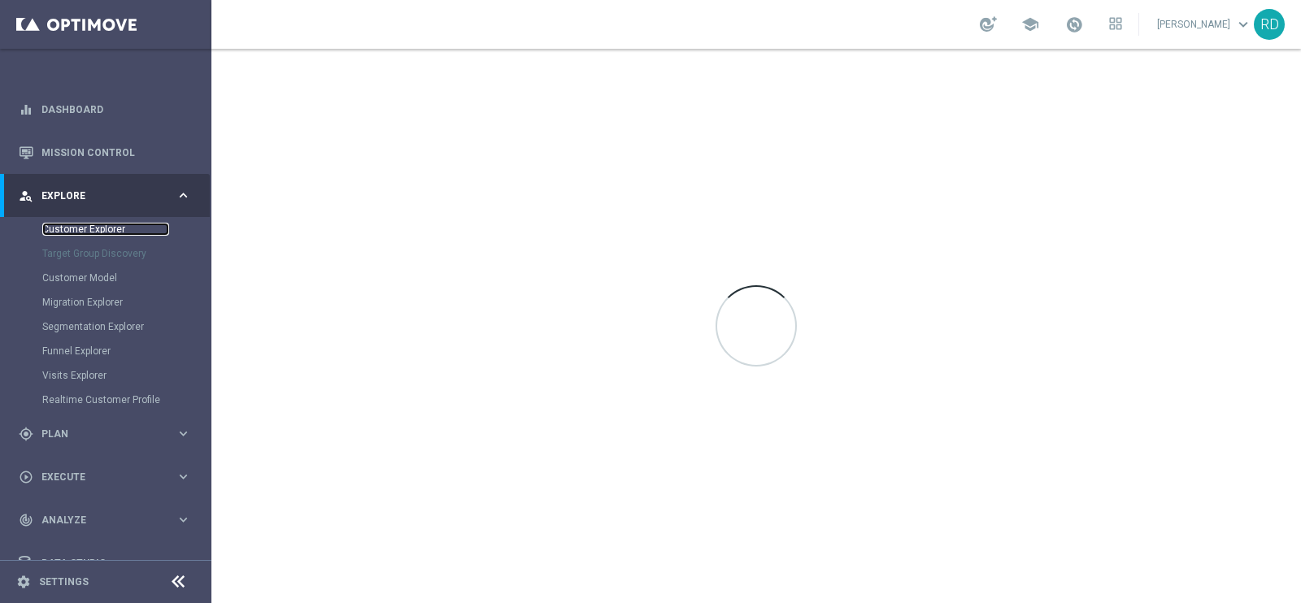
scroll to position [0, 0]
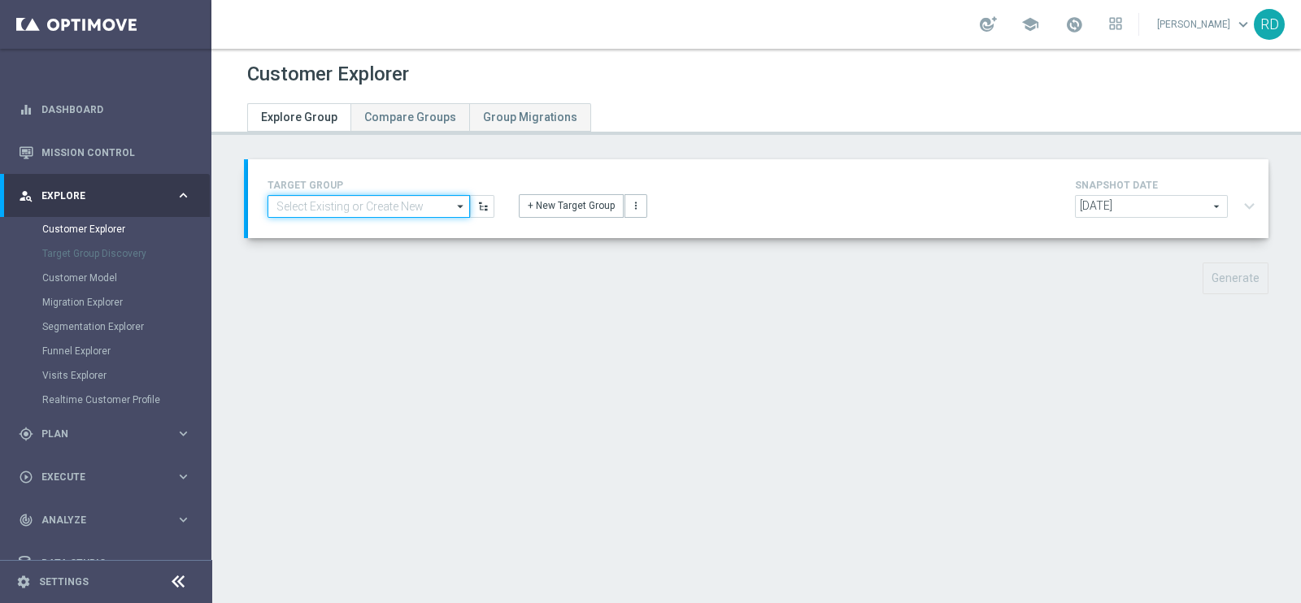
click at [378, 199] on input at bounding box center [368, 206] width 202 height 23
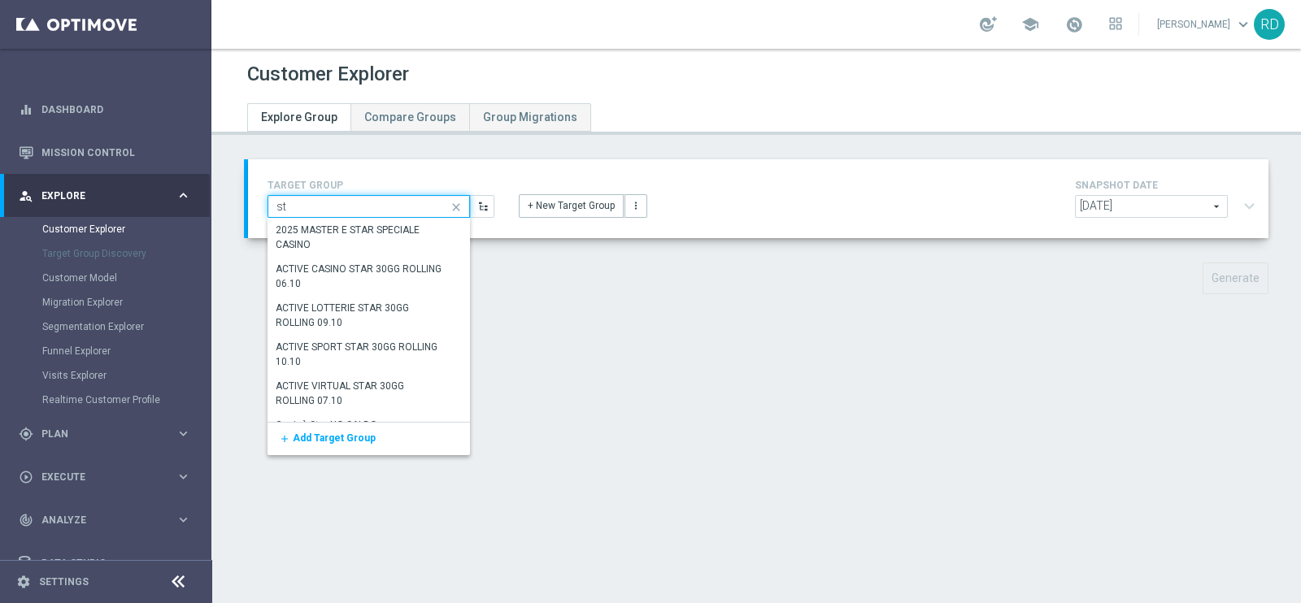
type input "s"
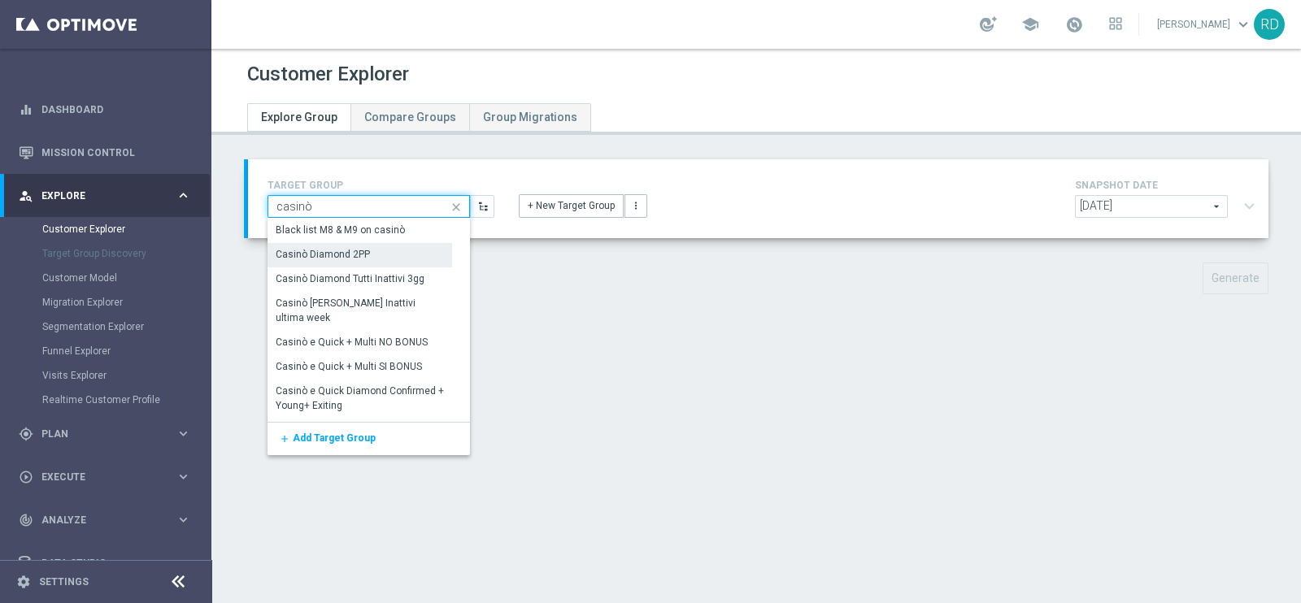
type input "casinò"
click at [357, 259] on div "Casinò Diamond 2PP" at bounding box center [323, 255] width 94 height 15
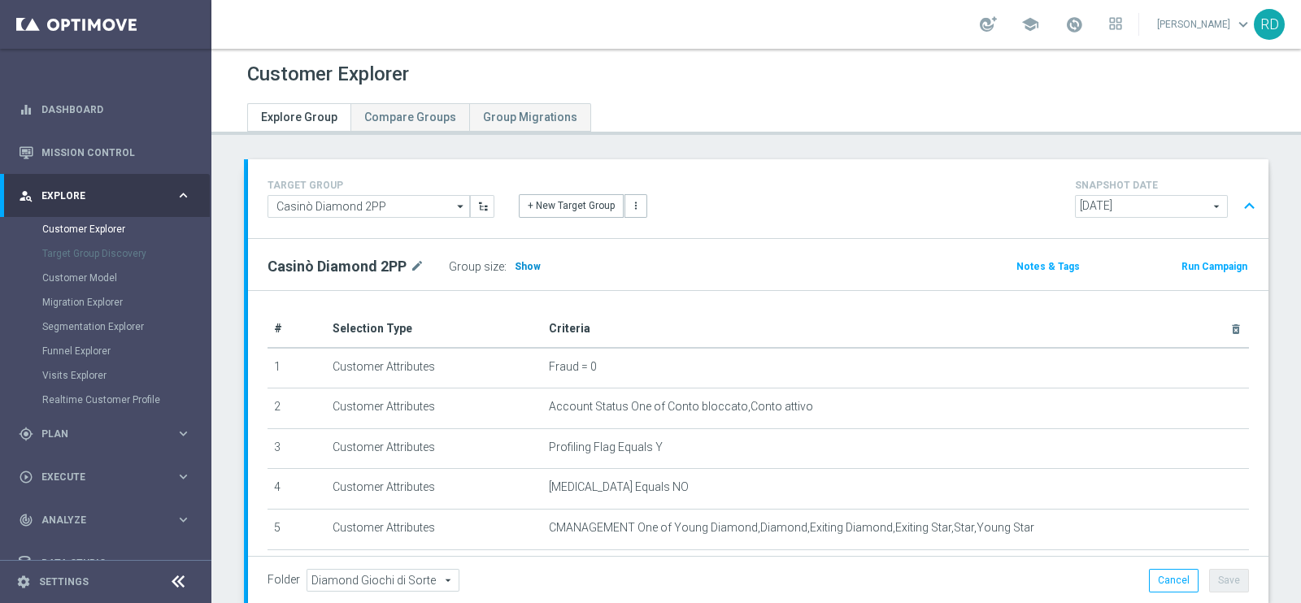
click at [524, 261] on span "Show" at bounding box center [528, 266] width 26 height 11
click at [1191, 208] on span "2025-10-07" at bounding box center [1151, 206] width 151 height 21
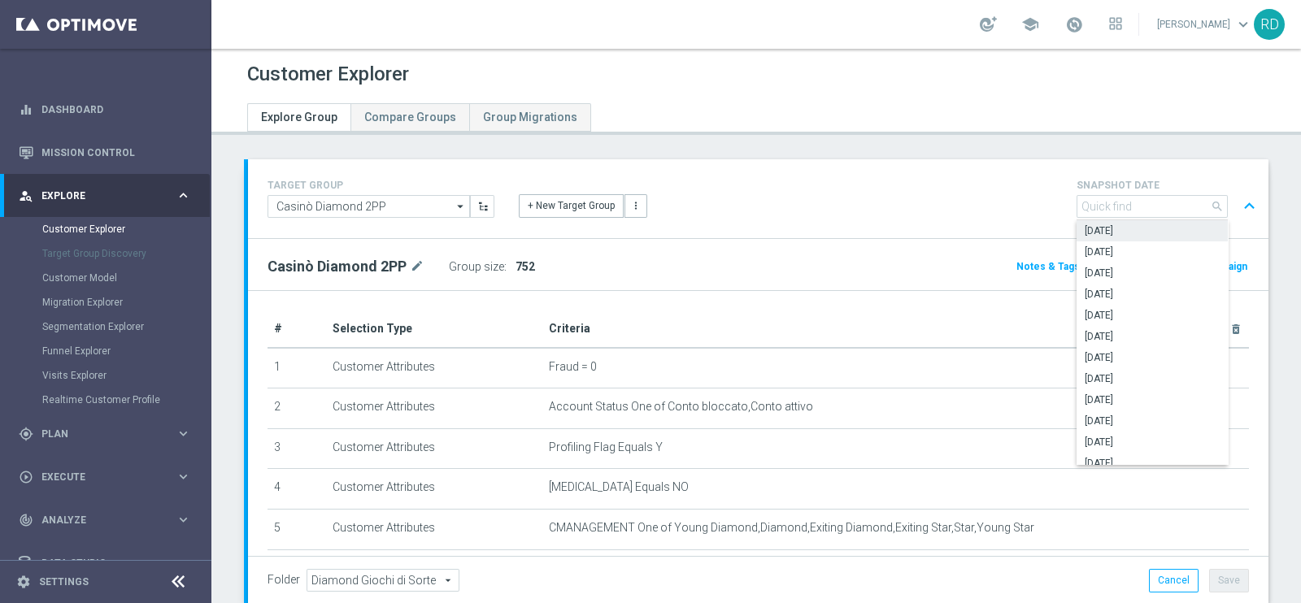
click at [773, 216] on div "+ New Target Group more_vert" at bounding box center [757, 197] width 503 height 42
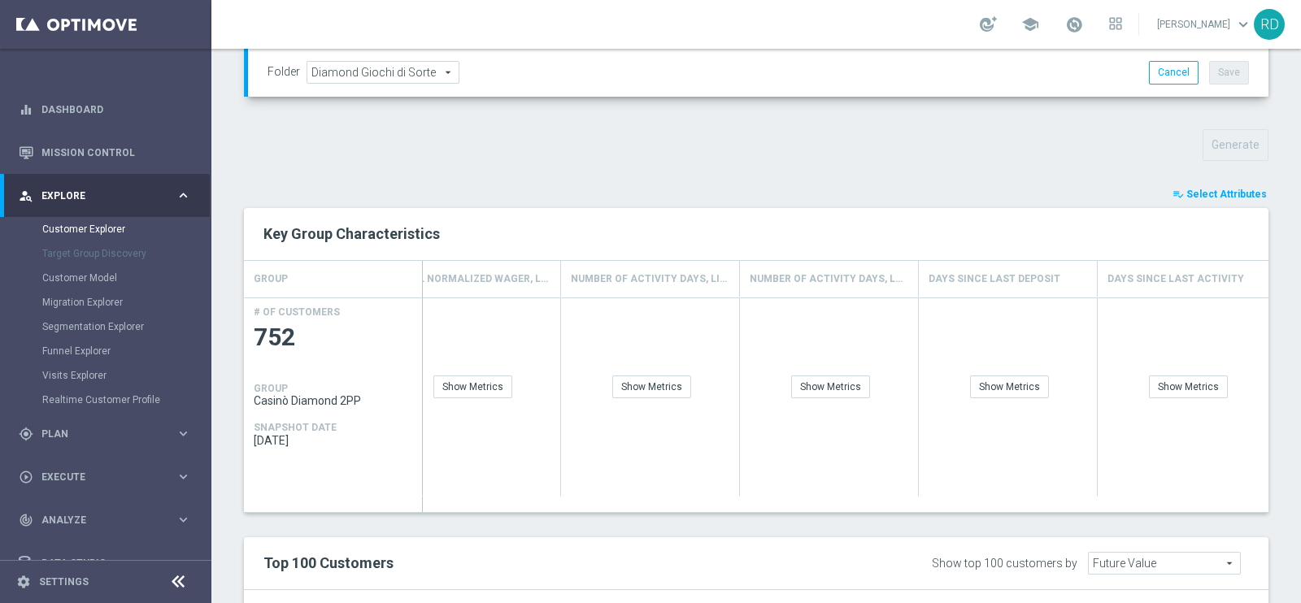
click at [1202, 185] on button "playlist_add_check Select Attributes" at bounding box center [1220, 194] width 98 height 18
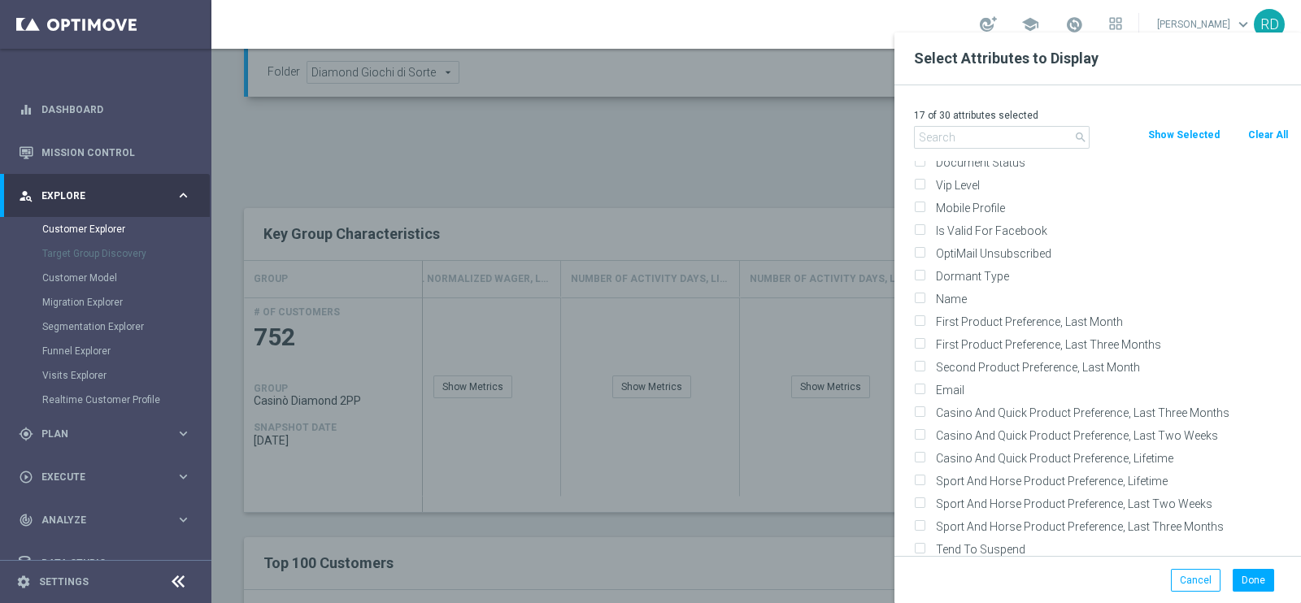
scroll to position [11380, 0]
click at [723, 168] on div at bounding box center [861, 334] width 1301 height 603
click at [654, 158] on div at bounding box center [861, 334] width 1301 height 603
click at [1187, 570] on button "Cancel" at bounding box center [1196, 580] width 50 height 23
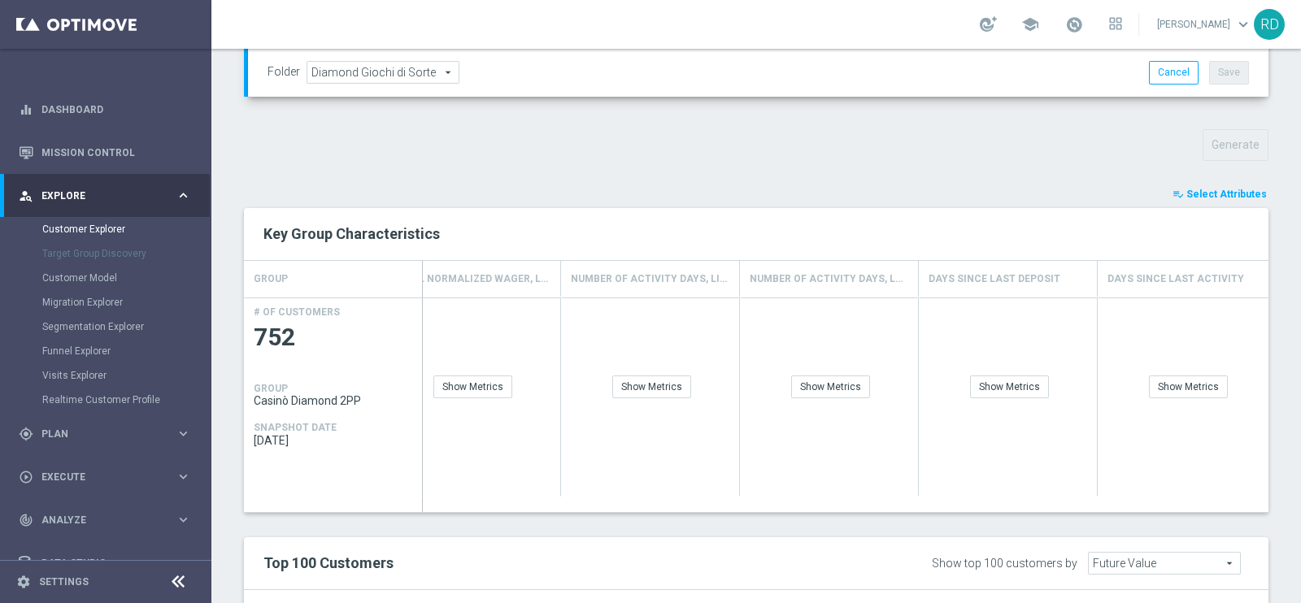
scroll to position [305, 0]
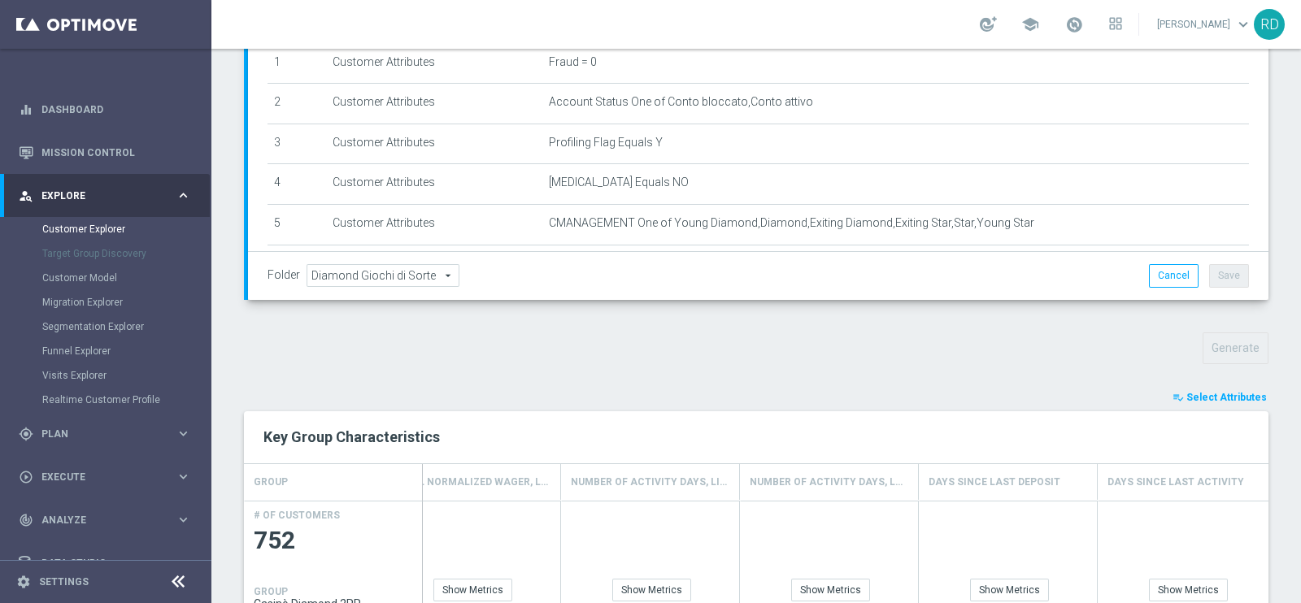
click at [698, 363] on div "TARGET GROUP Casinò Diamond 2PP Casinò Diamond 2PP arrow_drop_down Show Selecte…" at bounding box center [755, 534] width 1089 height 1360
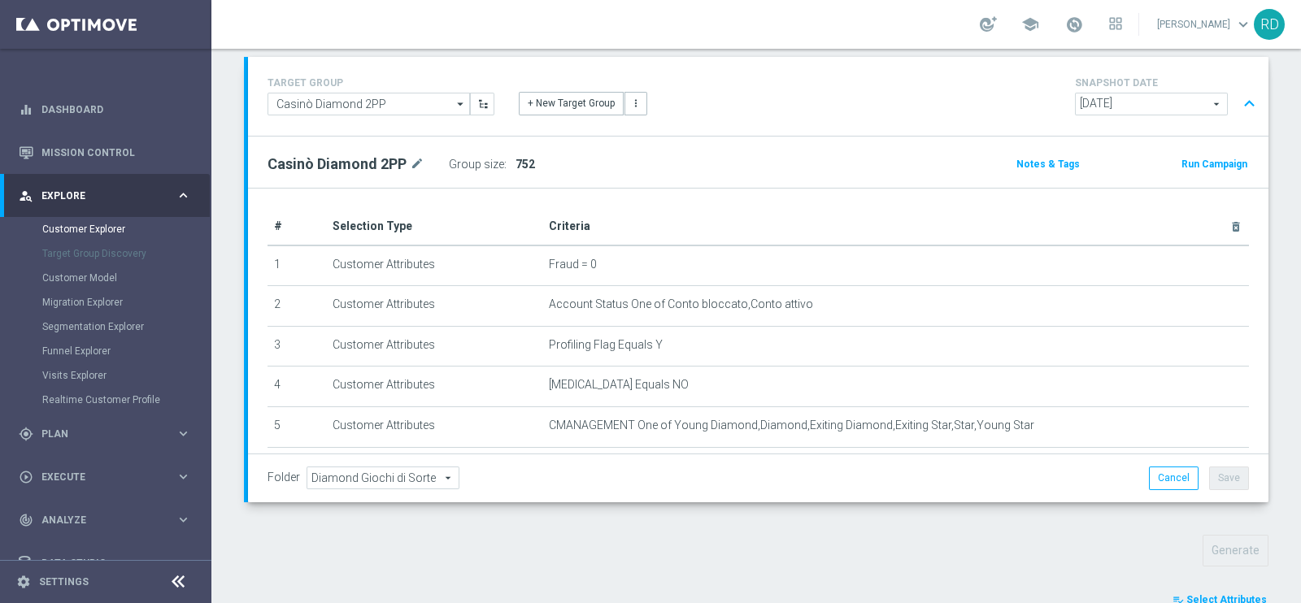
scroll to position [101, 0]
